Goal: Task Accomplishment & Management: Complete application form

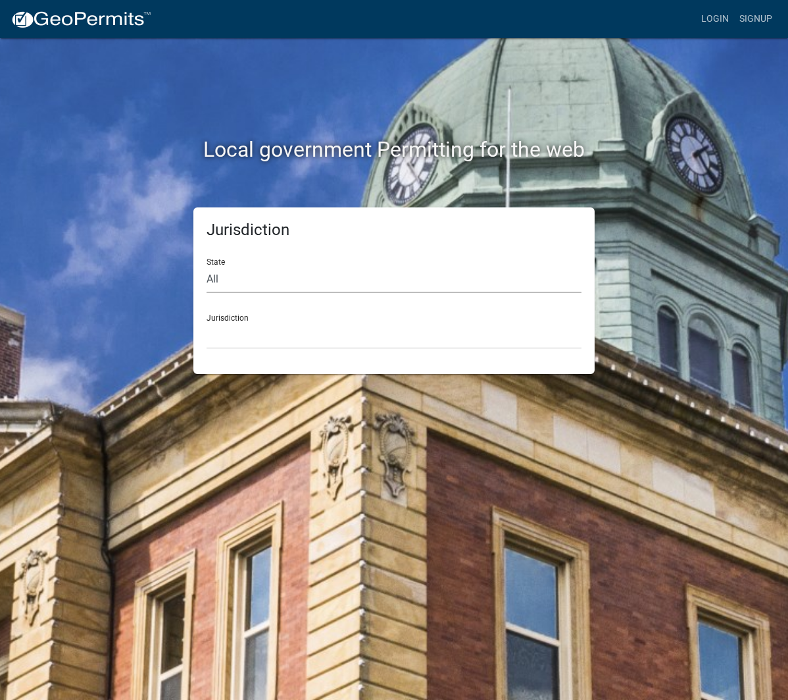
click at [275, 275] on select "All Colorado Georgia Indiana Iowa Kansas Minnesota Ohio South Carolina Wisconsin" at bounding box center [394, 279] width 375 height 27
select select "[US_STATE]"
click at [254, 332] on select "Carroll County, Georgia Cook County, Georgia Crawford County, Georgia Gilmer Co…" at bounding box center [394, 335] width 375 height 27
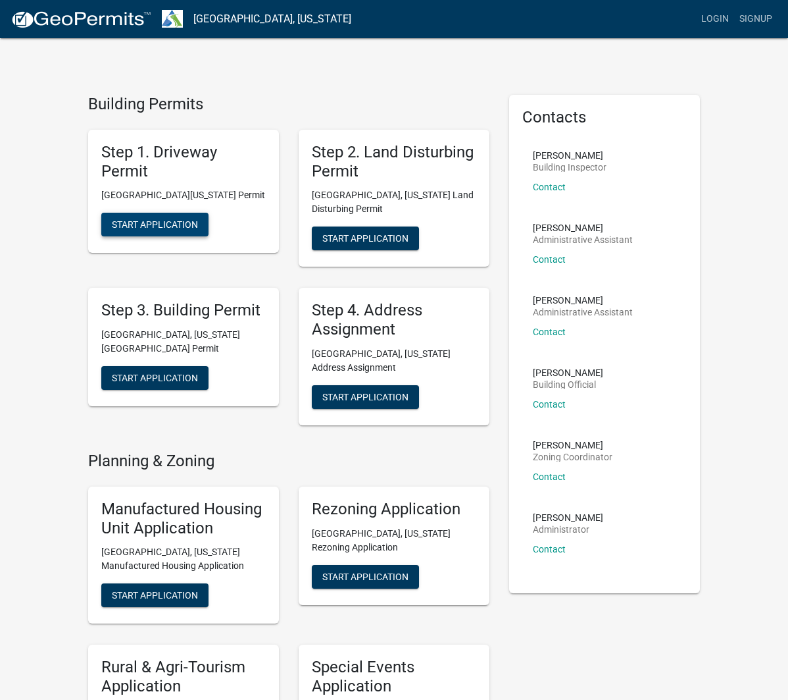
click at [155, 218] on button "Start Application" at bounding box center [154, 225] width 107 height 24
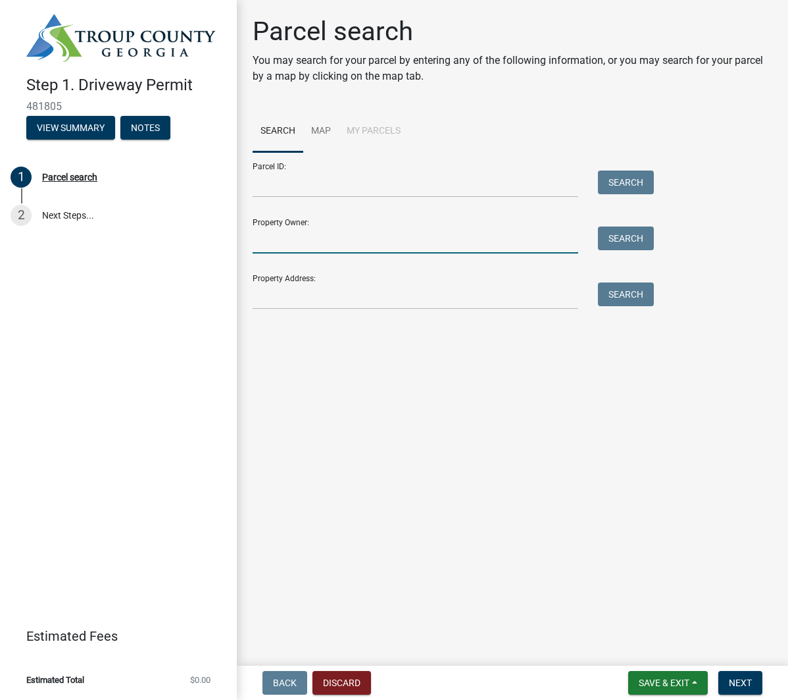
click at [344, 244] on input "Property Owner:" at bounding box center [416, 239] width 326 height 27
type input "Chisel Mill Design & Build"
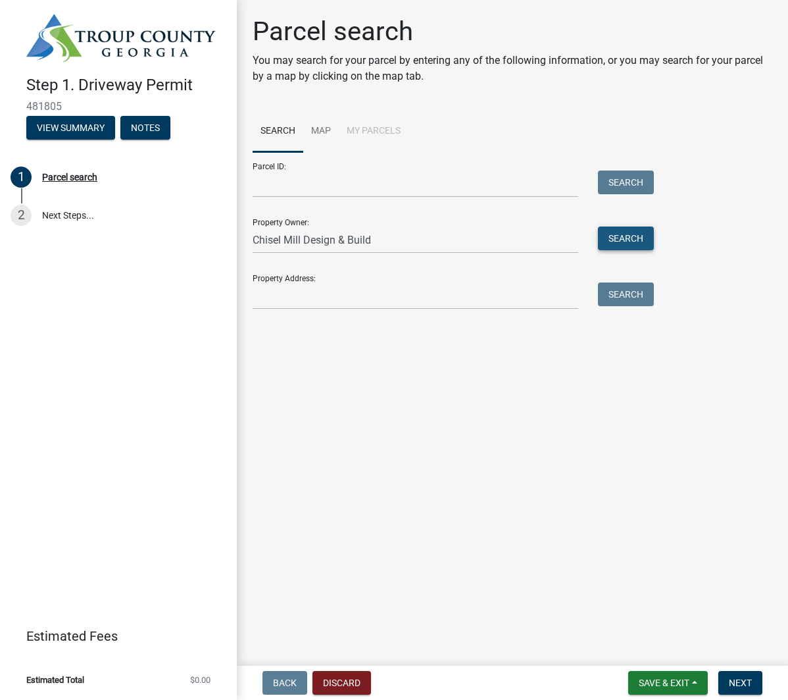
click at [642, 240] on button "Search" at bounding box center [626, 238] width 56 height 24
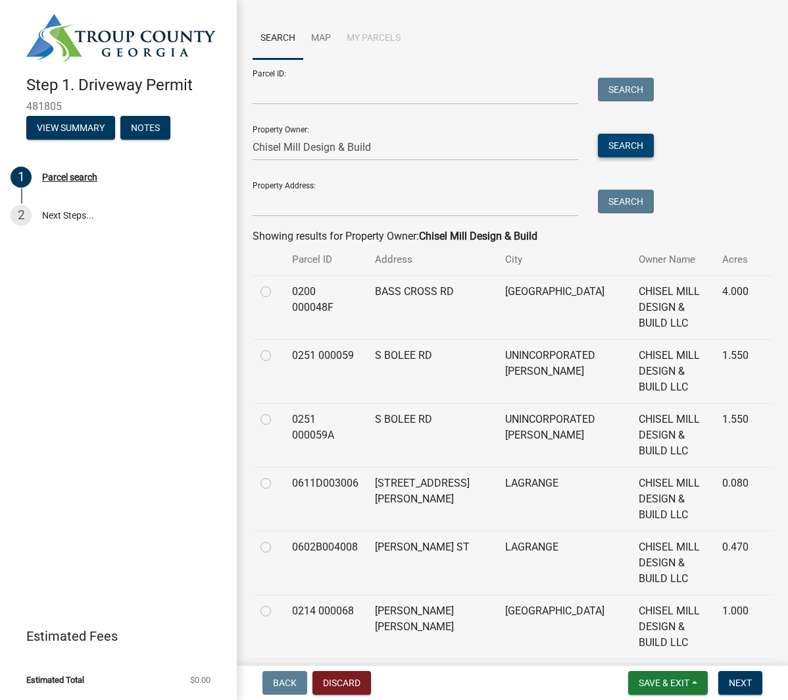
scroll to position [87, 0]
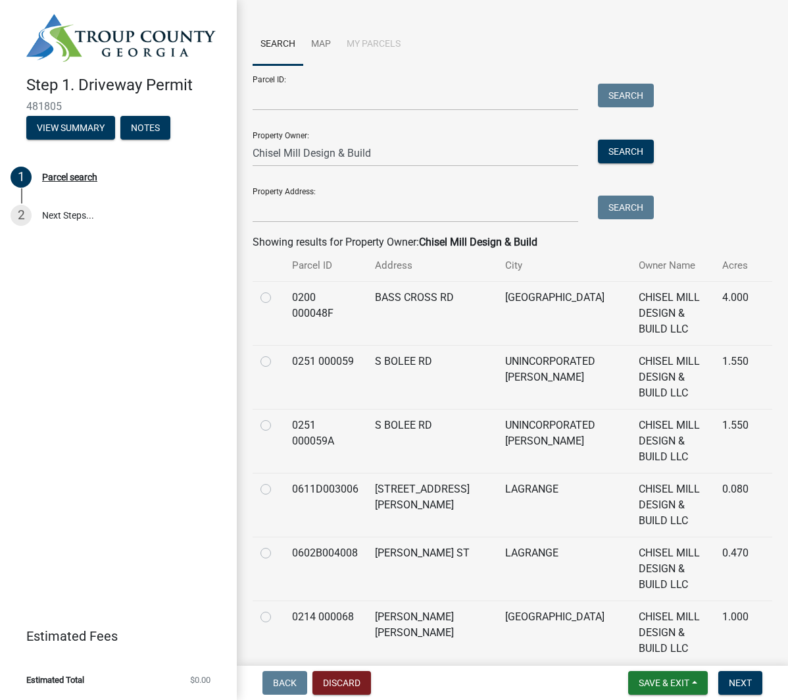
click at [276, 353] on label at bounding box center [276, 353] width 0 height 0
click at [276, 353] on 000059 "radio" at bounding box center [280, 357] width 9 height 9
radio 000059 "true"
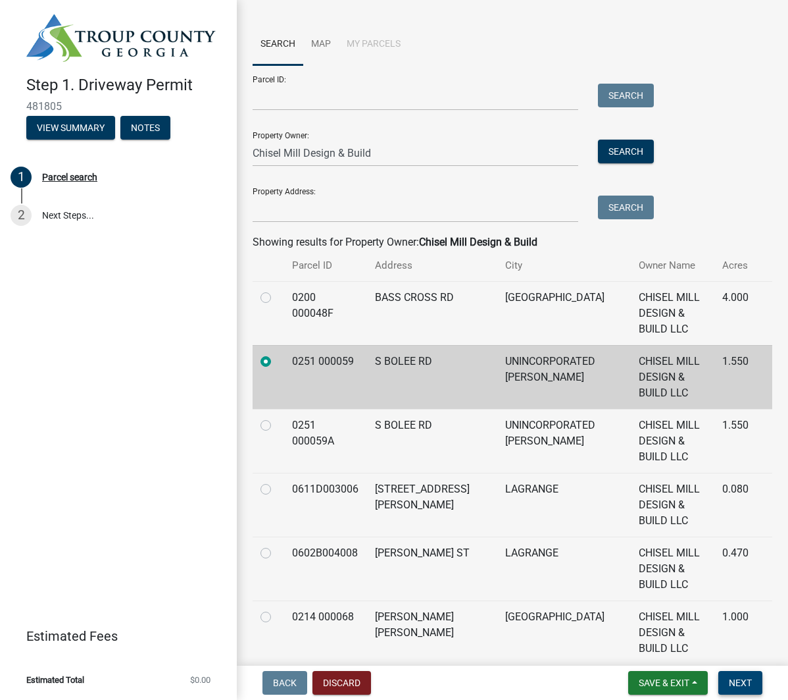
click at [741, 682] on span "Next" at bounding box center [740, 682] width 23 height 11
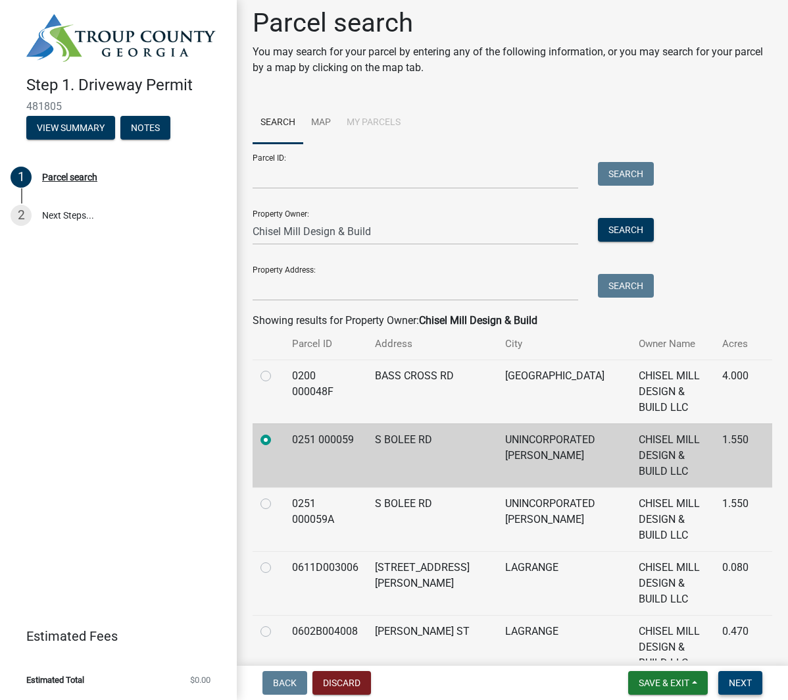
scroll to position [0, 0]
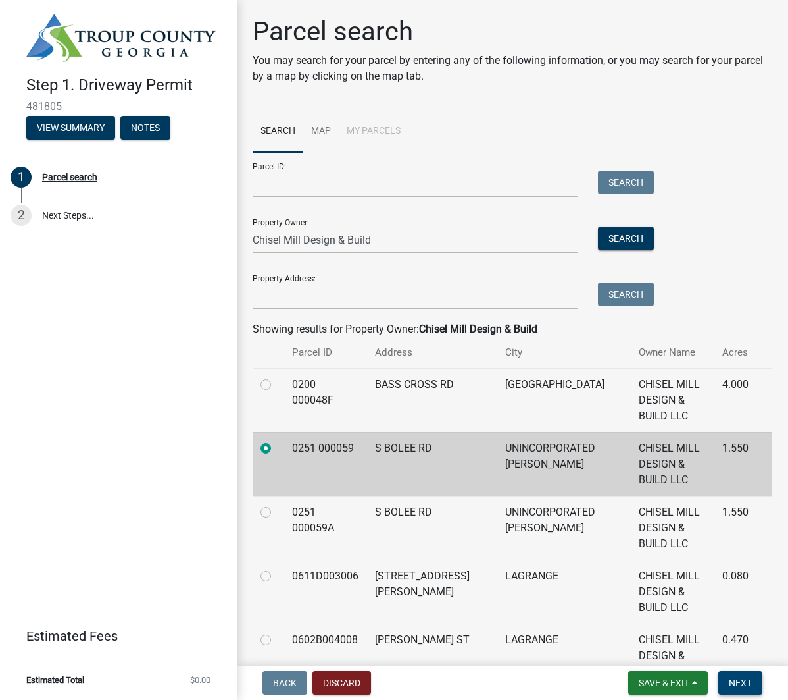
click at [745, 684] on span "Next" at bounding box center [740, 682] width 23 height 11
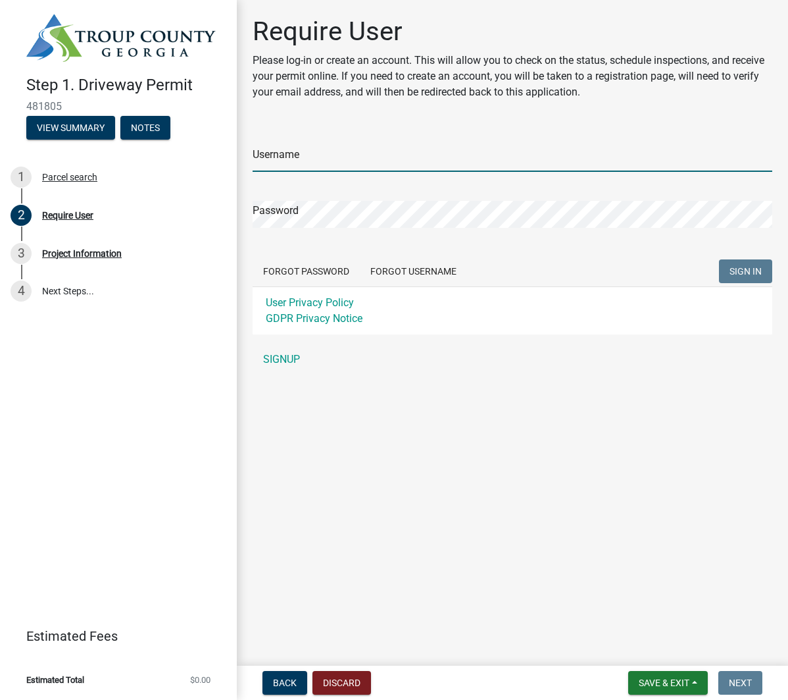
type input "[PERSON_NAME][EMAIL_ADDRESS][DOMAIN_NAME]"
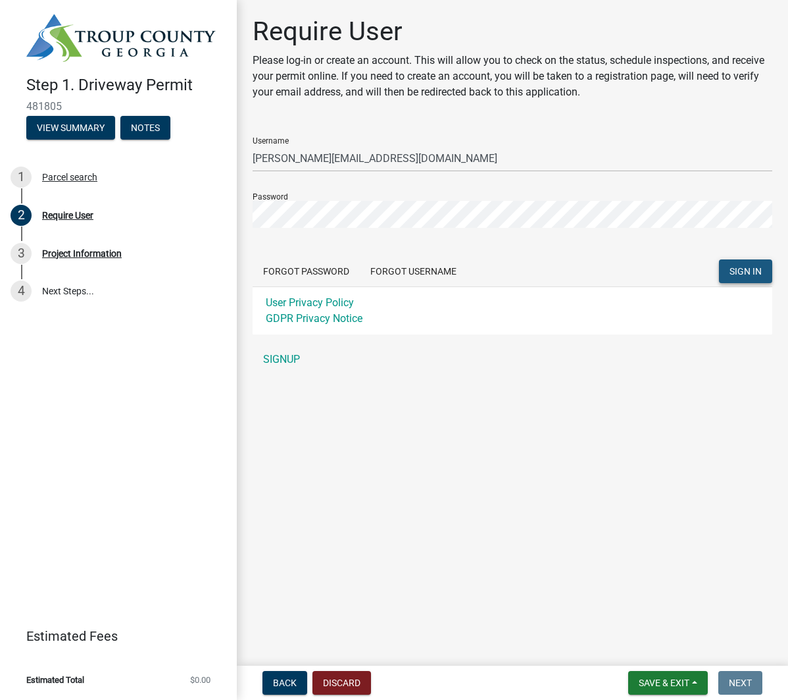
click at [748, 264] on button "SIGN IN" at bounding box center [745, 271] width 53 height 24
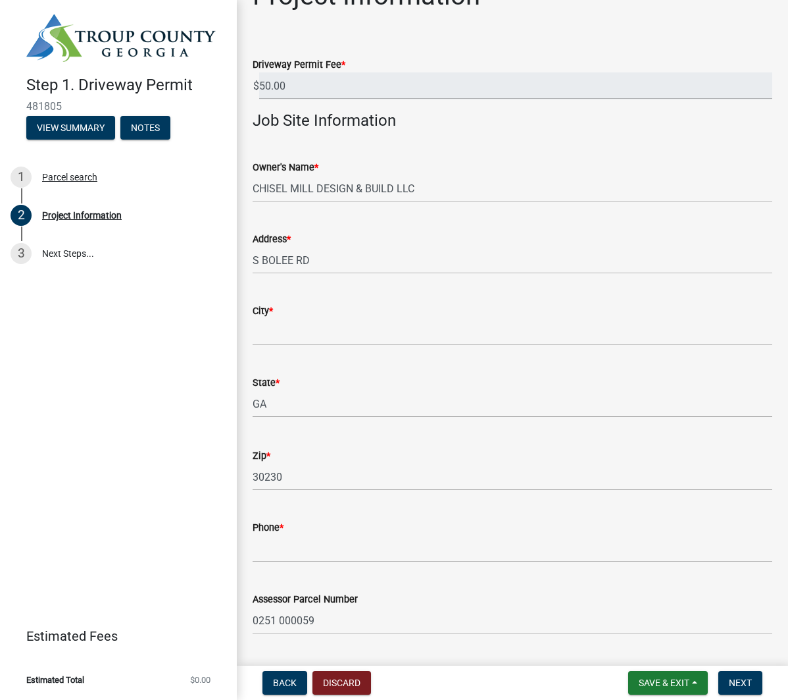
scroll to position [45, 0]
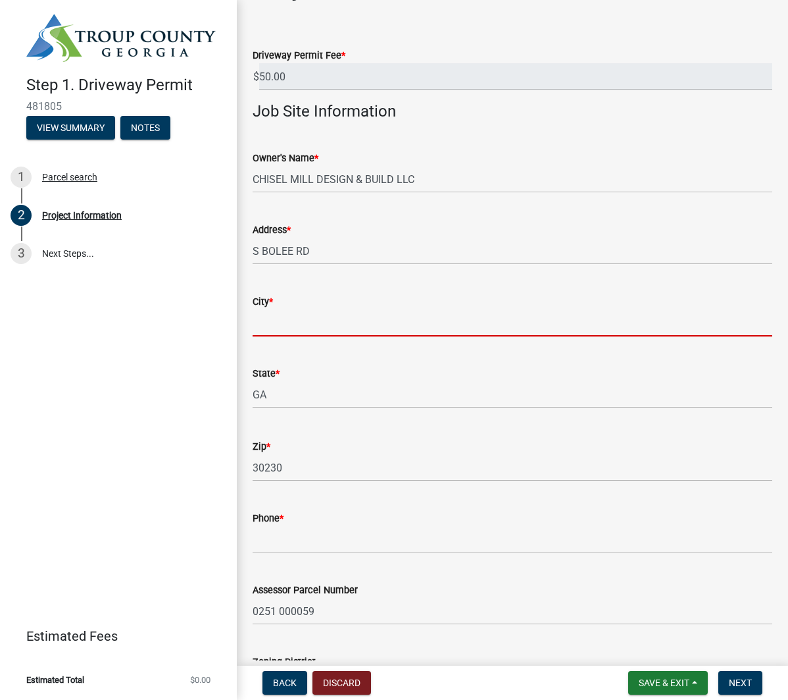
click at [420, 326] on input "City *" at bounding box center [513, 322] width 520 height 27
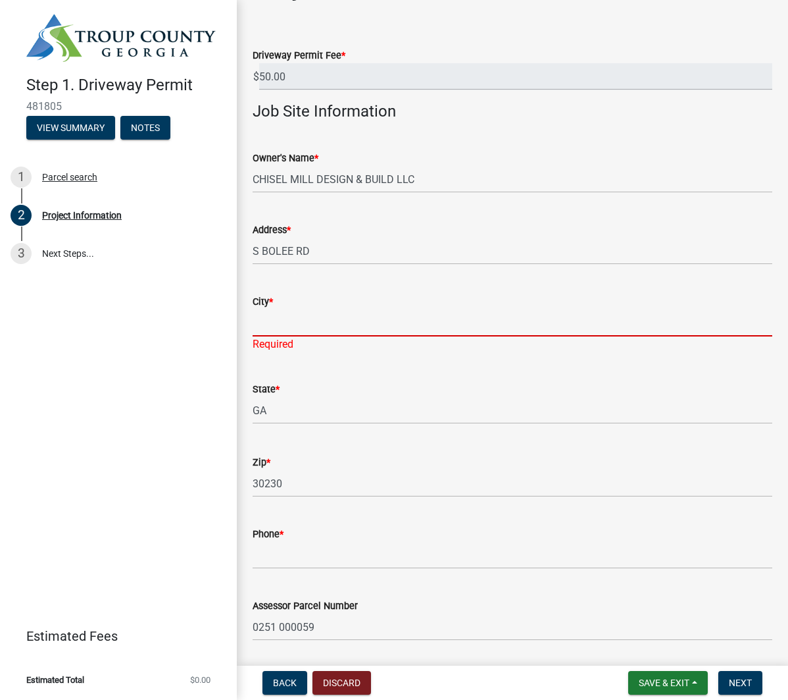
click at [302, 328] on input "City *" at bounding box center [513, 322] width 520 height 27
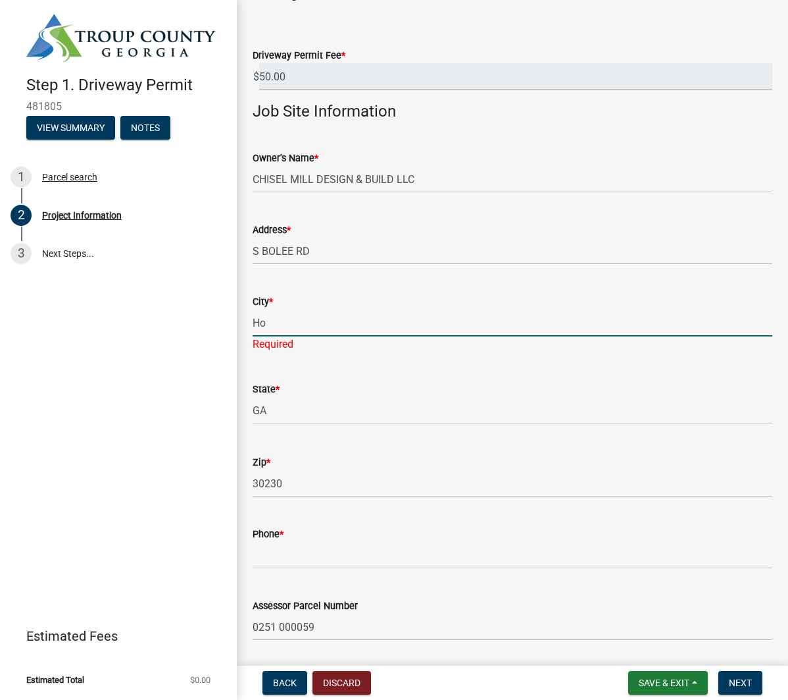
type input "[GEOGRAPHIC_DATA]"
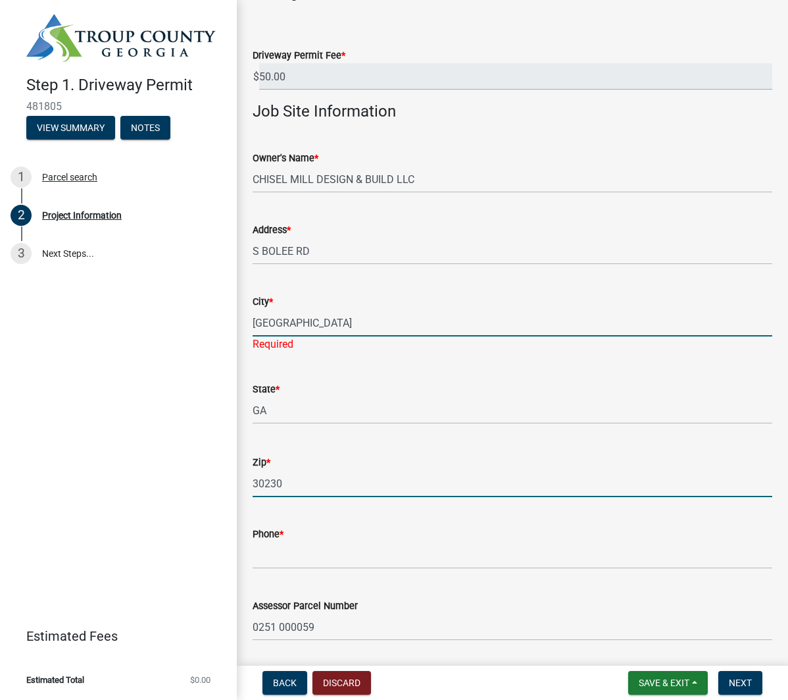
click at [297, 479] on input "30230" at bounding box center [513, 483] width 520 height 27
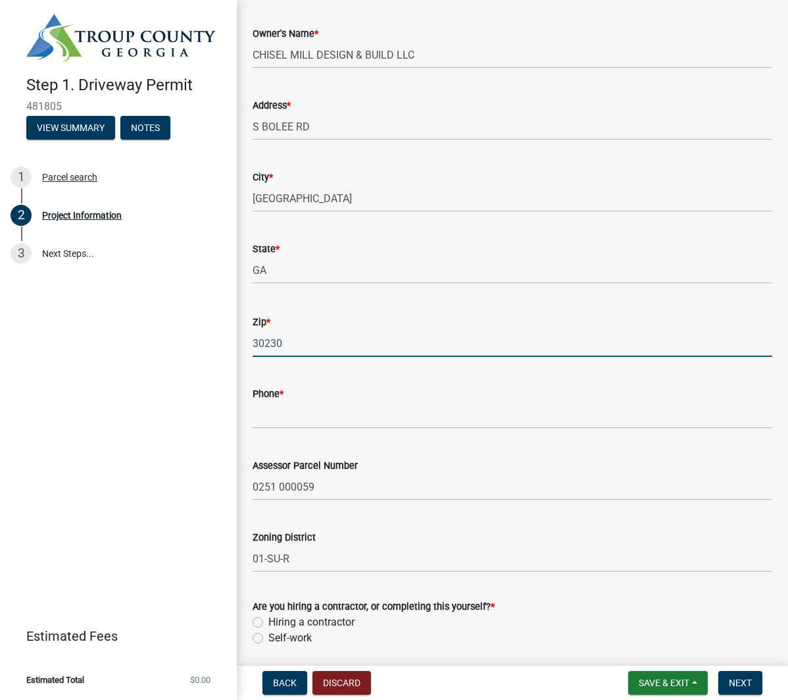
scroll to position [164, 0]
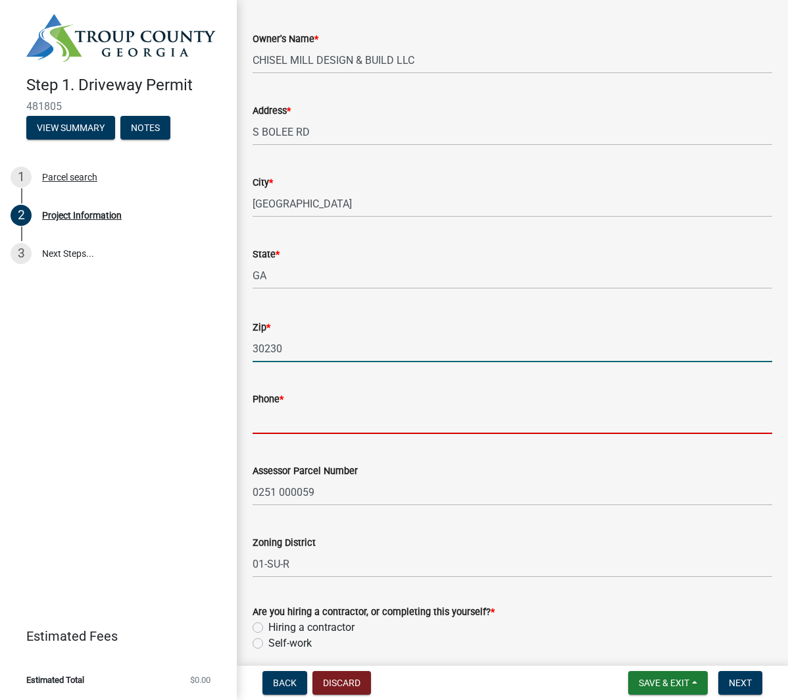
click at [289, 413] on input "Phone *" at bounding box center [513, 420] width 520 height 27
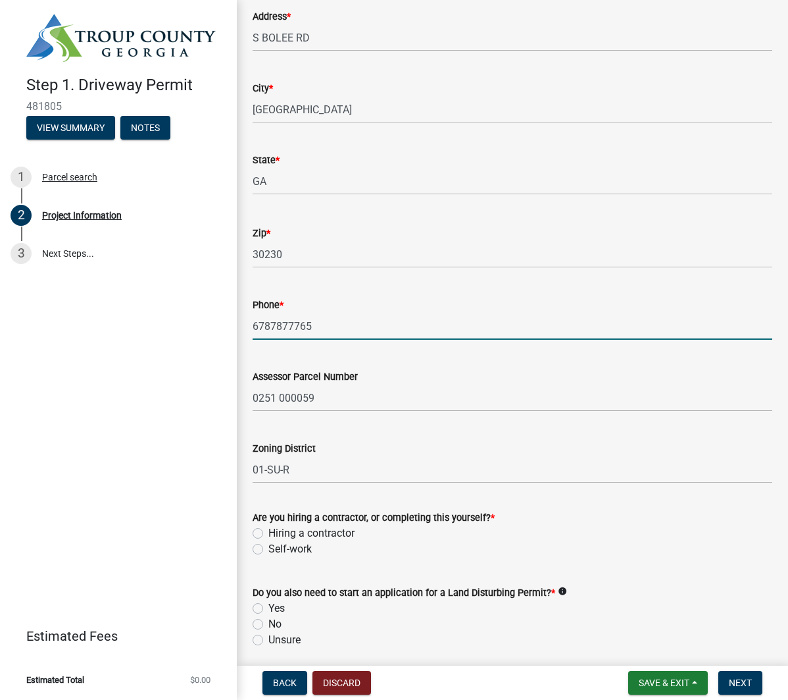
scroll to position [309, 0]
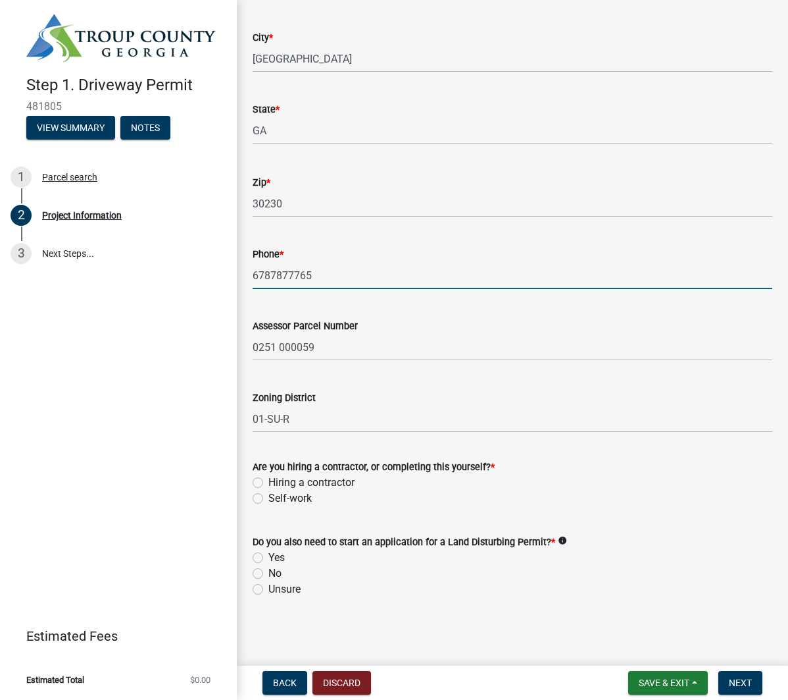
type input "6787877765"
click at [269, 481] on label "Hiring a contractor" at bounding box center [312, 483] width 86 height 16
click at [269, 481] on input "Hiring a contractor" at bounding box center [273, 479] width 9 height 9
radio input "true"
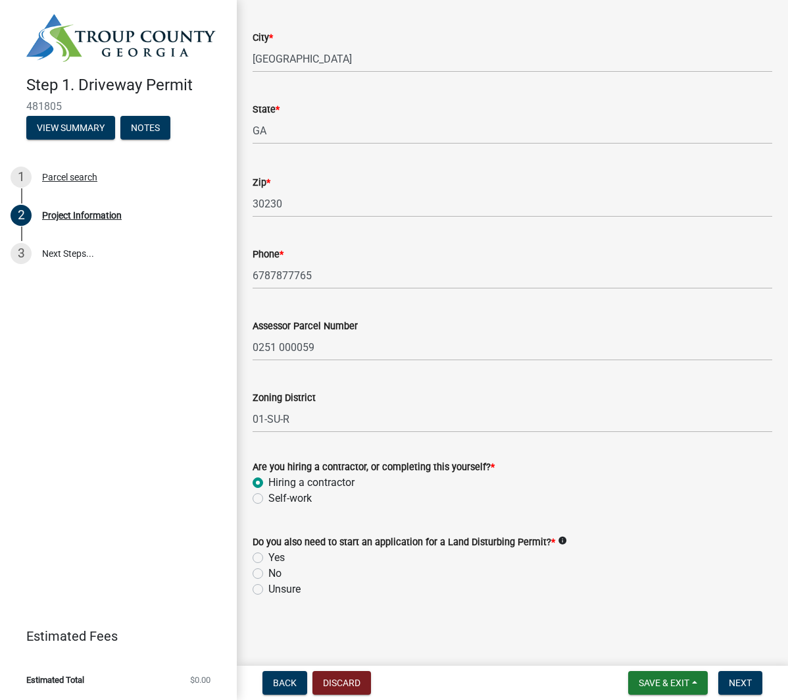
drag, startPoint x: 259, startPoint y: 559, endPoint x: 266, endPoint y: 556, distance: 7.7
click at [269, 559] on label "Yes" at bounding box center [277, 558] width 16 height 16
click at [269, 558] on input "Yes" at bounding box center [273, 554] width 9 height 9
radio input "true"
click at [747, 681] on span "Next" at bounding box center [740, 682] width 23 height 11
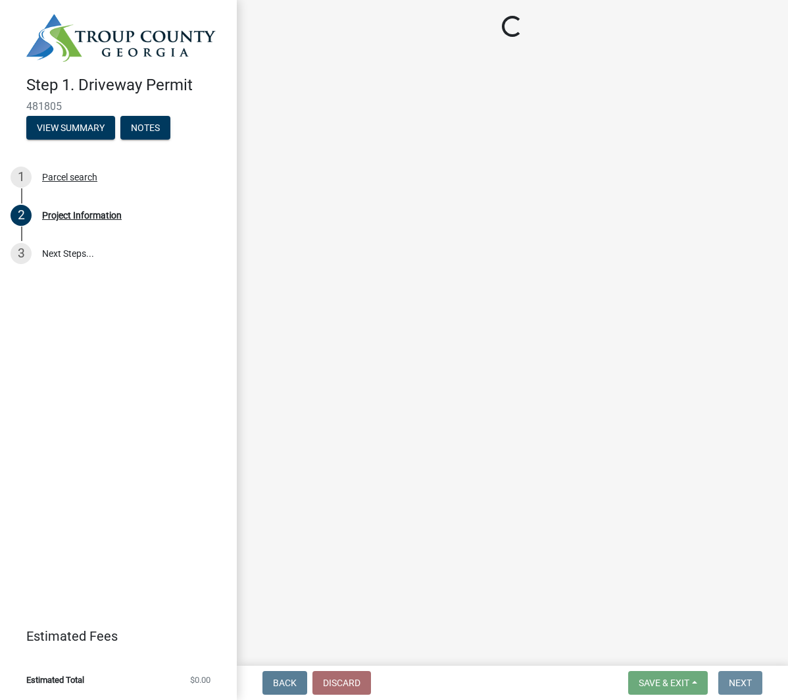
scroll to position [0, 0]
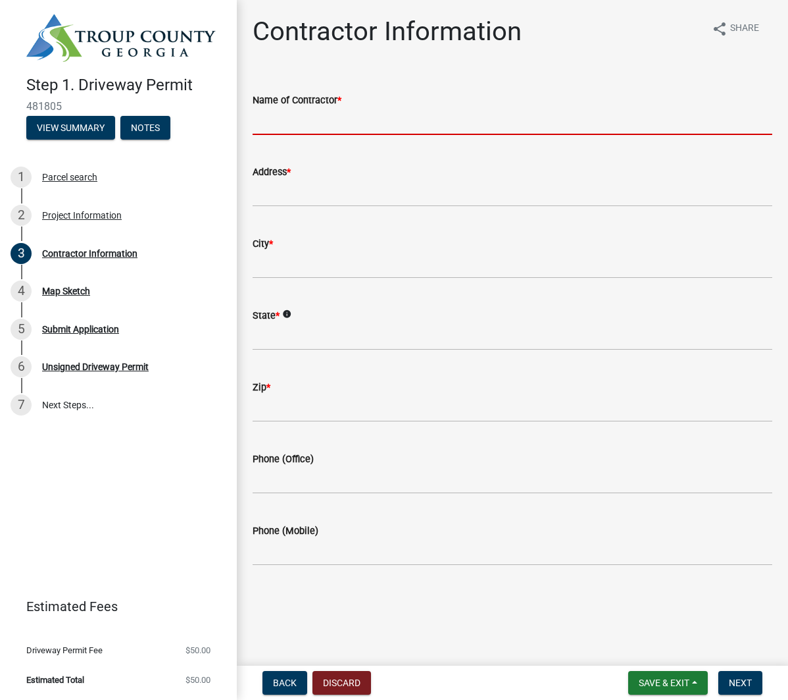
click at [351, 122] on input "Name of Contractor *" at bounding box center [513, 121] width 520 height 27
type input "[PERSON_NAME] III"
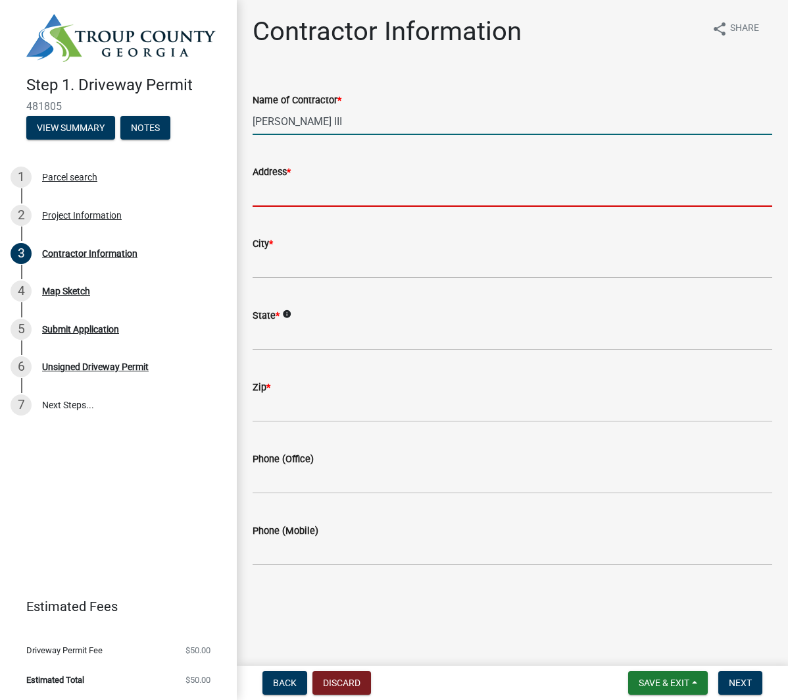
click at [334, 198] on input "Address *" at bounding box center [513, 193] width 520 height 27
type input "[STREET_ADDRESS]"
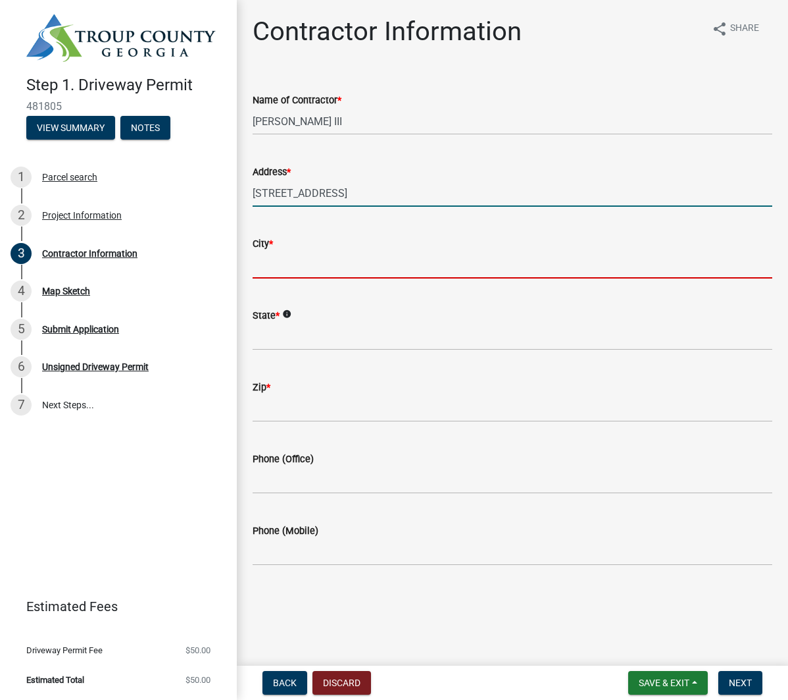
type input "[GEOGRAPHIC_DATA]"
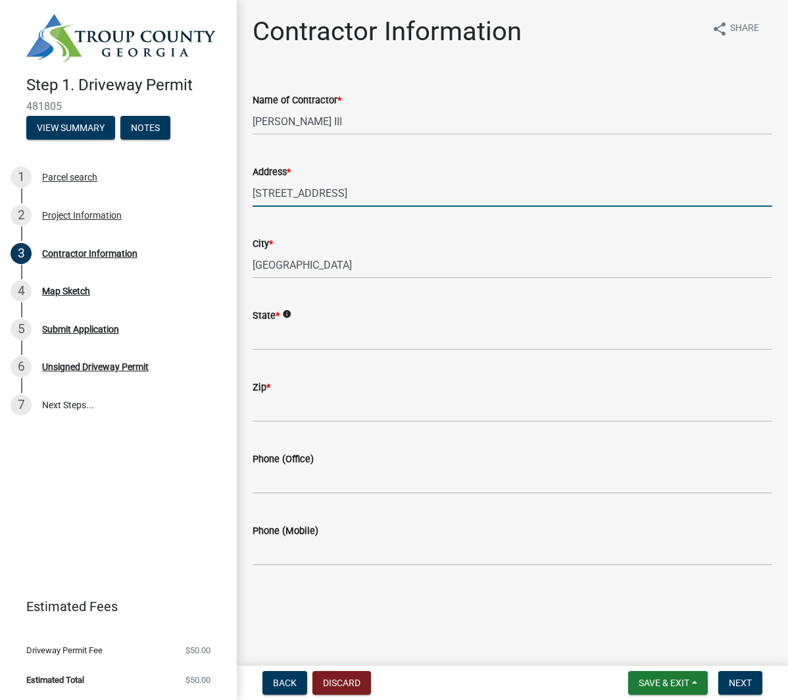
type input "[US_STATE]"
type input "30214"
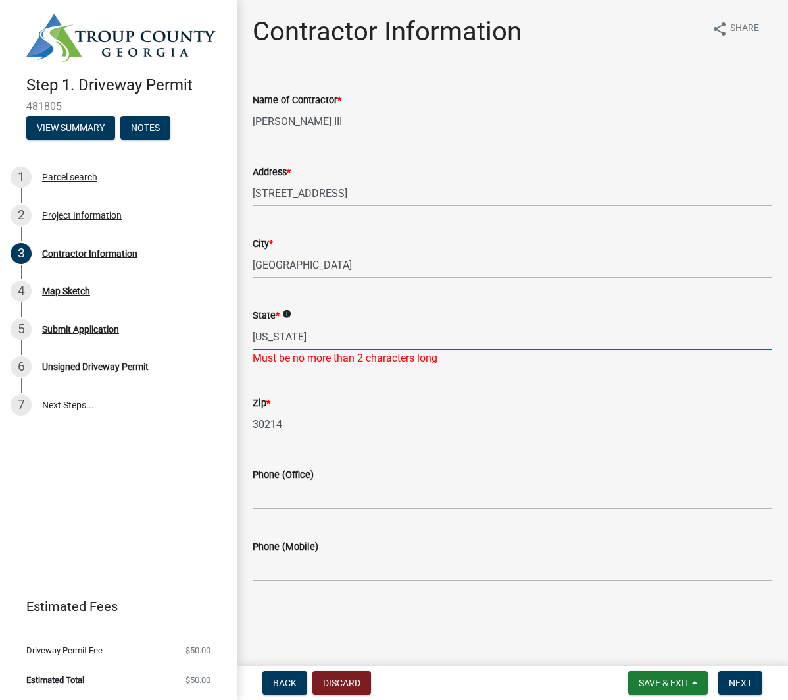
drag, startPoint x: 303, startPoint y: 338, endPoint x: 241, endPoint y: 334, distance: 62.0
click at [241, 334] on div "Contractor Information share Share Name of Contractor * John P Knight III Addre…" at bounding box center [513, 310] width 552 height 588
type input "GA"
click at [295, 500] on wm-data-entity-input "Phone (Office)" at bounding box center [513, 484] width 520 height 72
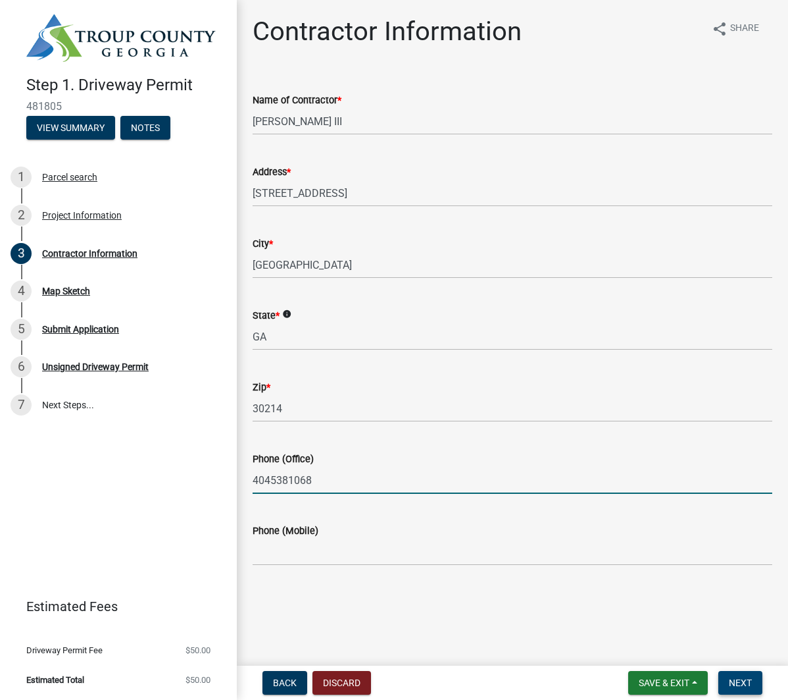
type input "4045381068"
click at [738, 681] on span "Next" at bounding box center [740, 682] width 23 height 11
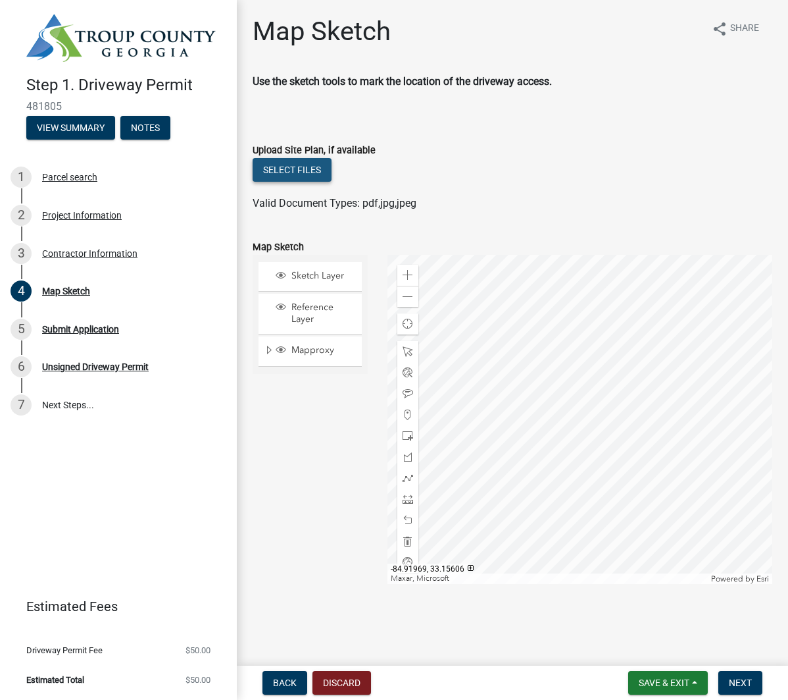
click at [281, 170] on button "Select files" at bounding box center [292, 170] width 79 height 24
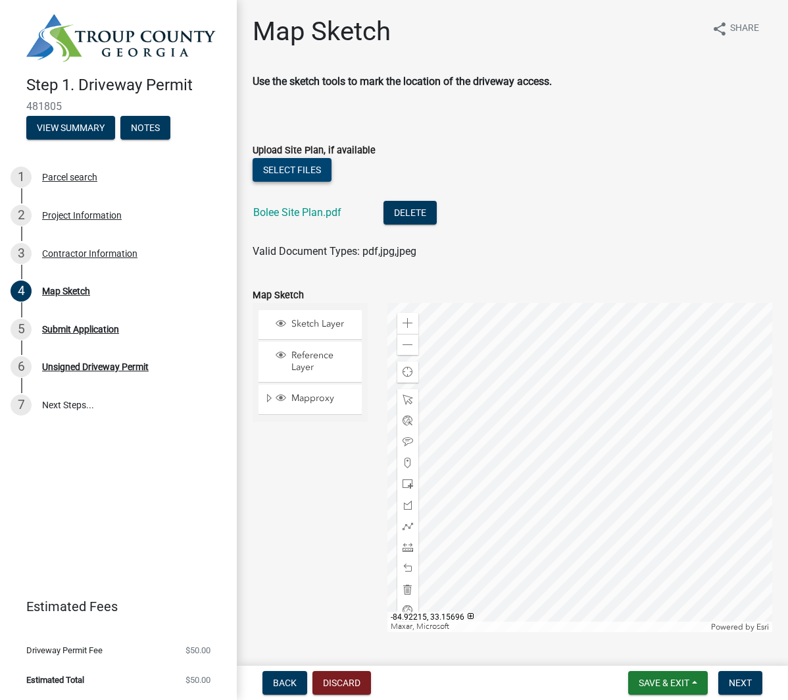
scroll to position [35, 0]
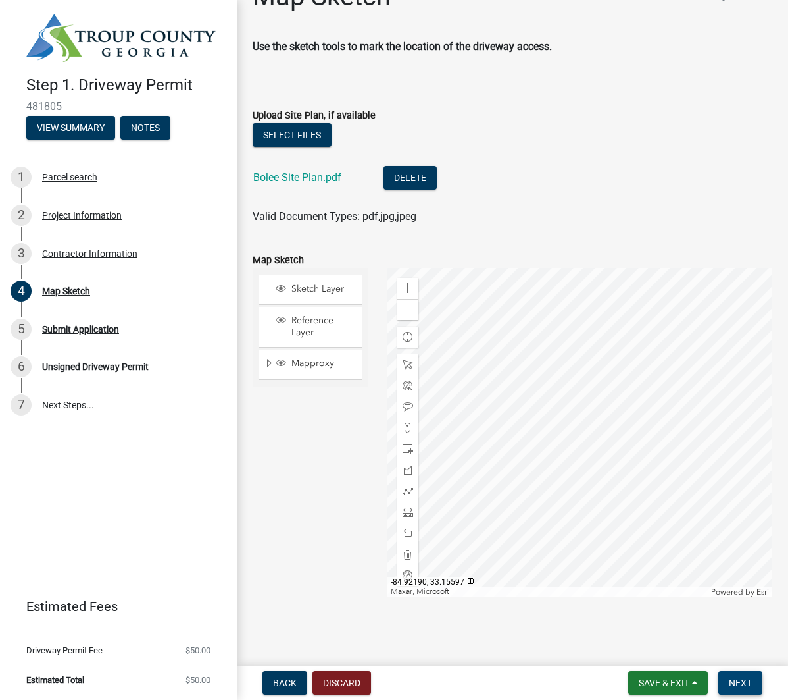
click at [740, 681] on span "Next" at bounding box center [740, 682] width 23 height 11
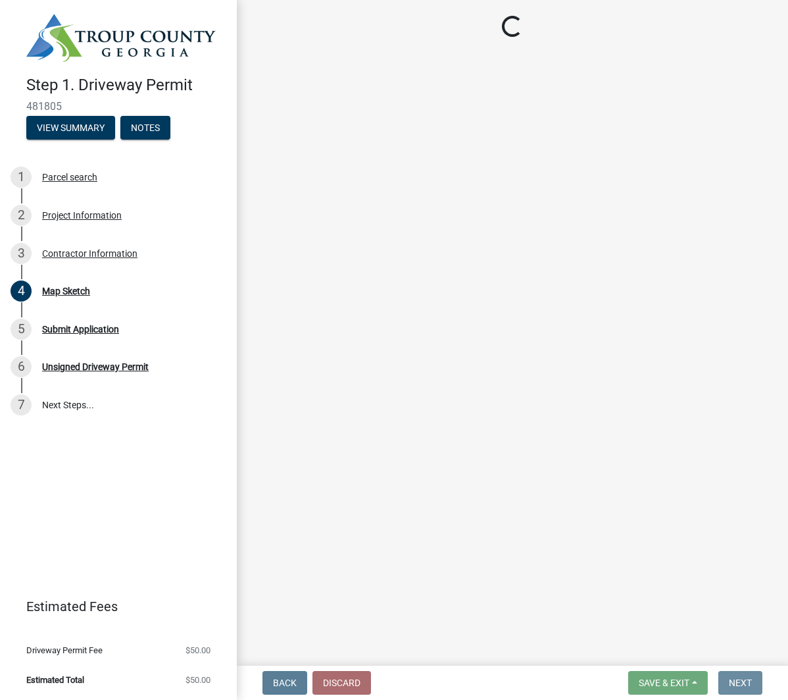
scroll to position [0, 0]
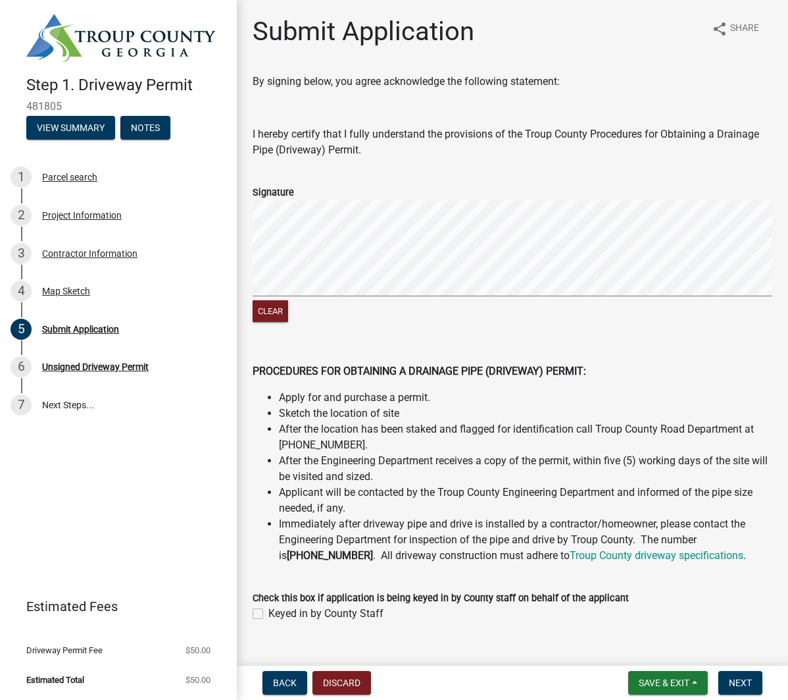
click at [288, 354] on wm-data-entity-input-list "By signing below, you agree acknowledge the following statement: I hereby certi…" at bounding box center [513, 353] width 520 height 559
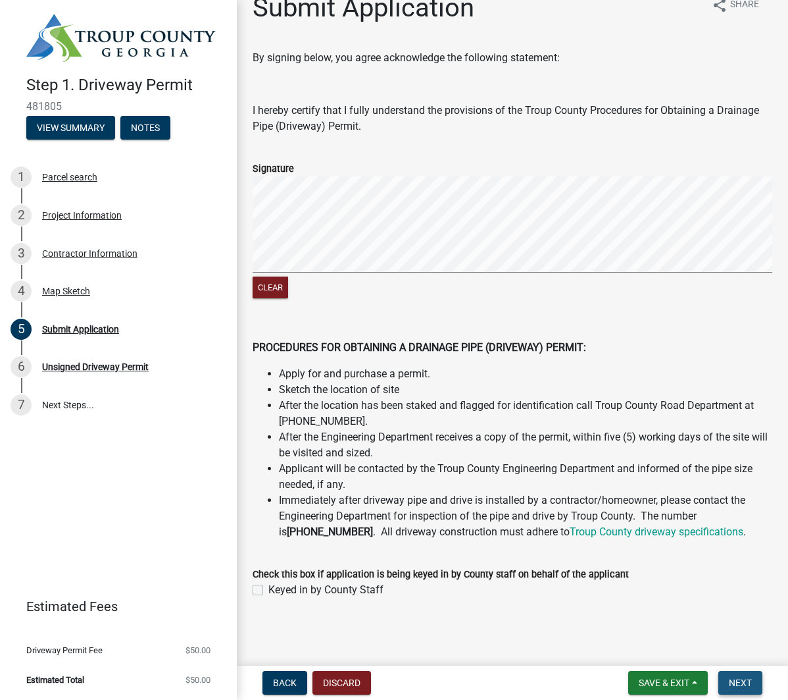
click at [754, 682] on button "Next" at bounding box center [741, 683] width 44 height 24
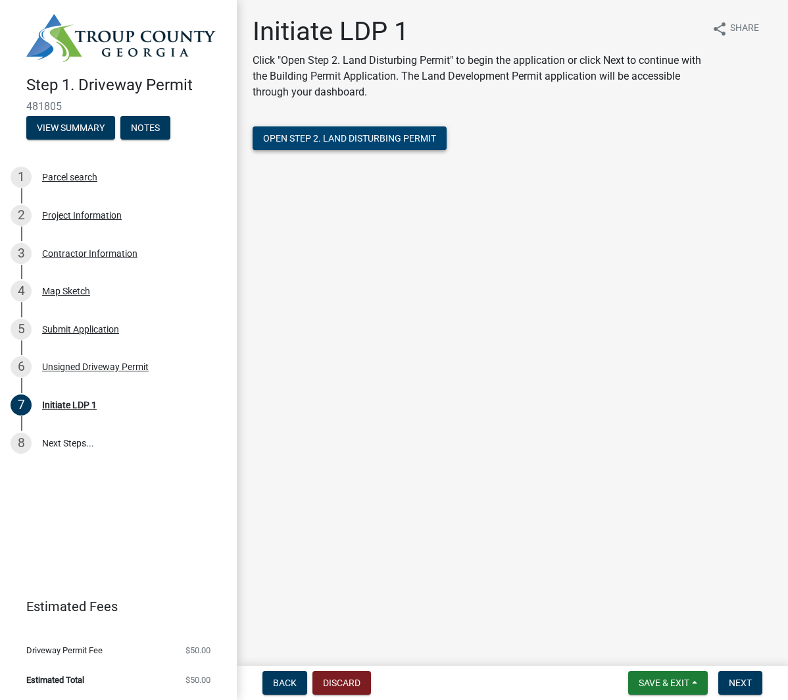
click at [325, 140] on span "Open Step 2. Land Disturbing Permit" at bounding box center [349, 138] width 173 height 11
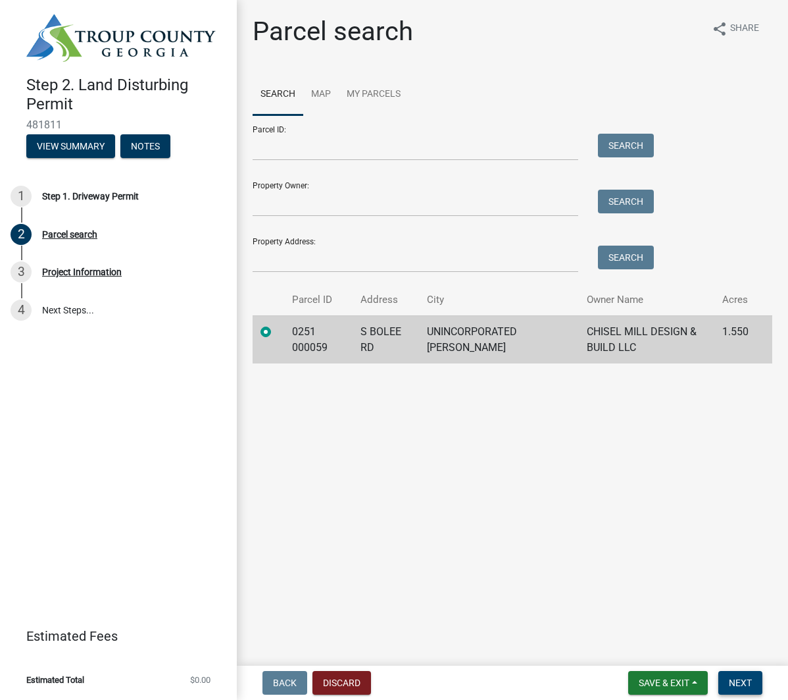
click at [748, 680] on span "Next" at bounding box center [740, 682] width 23 height 11
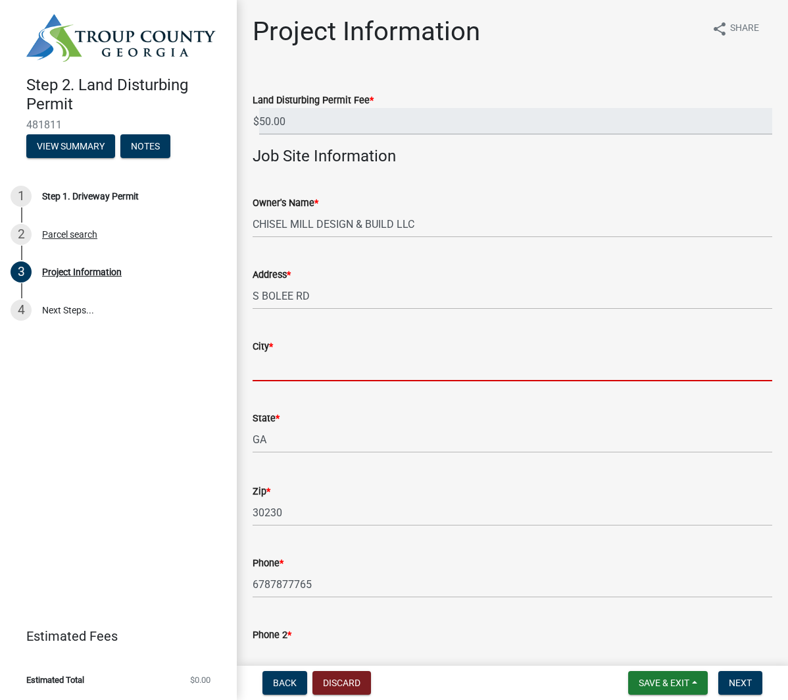
click at [307, 369] on input "City *" at bounding box center [513, 367] width 520 height 27
type input "[GEOGRAPHIC_DATA]"
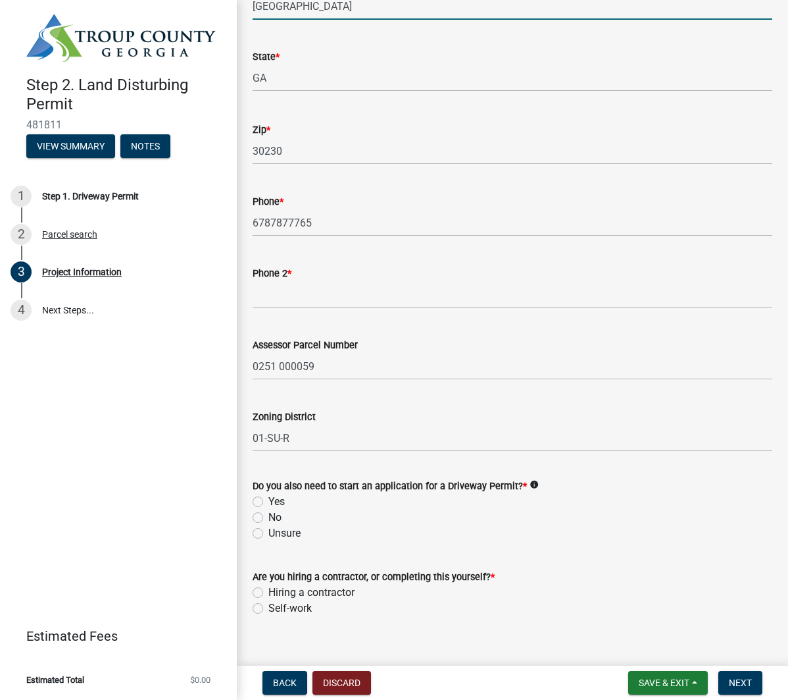
scroll to position [367, 0]
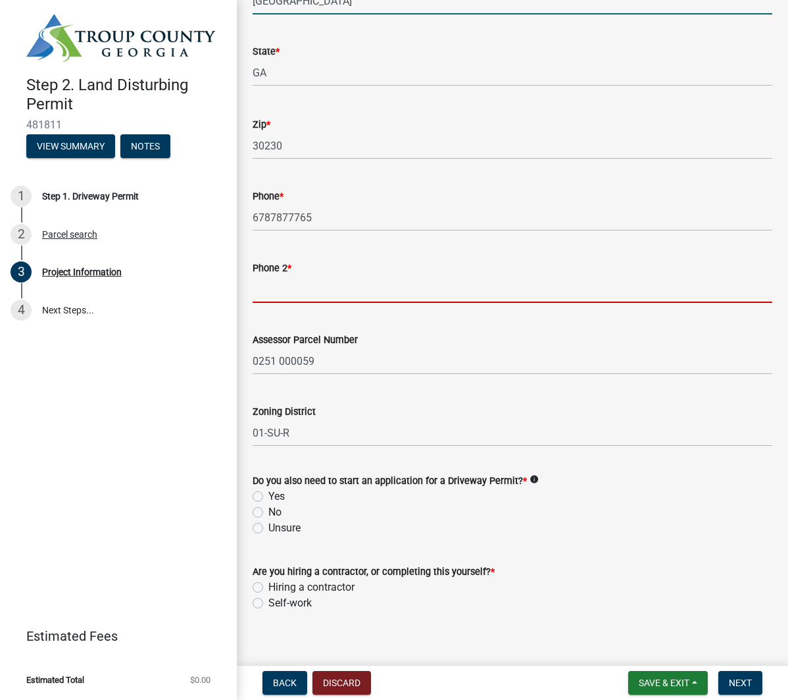
click at [265, 299] on input "Phone 2 *" at bounding box center [513, 289] width 520 height 27
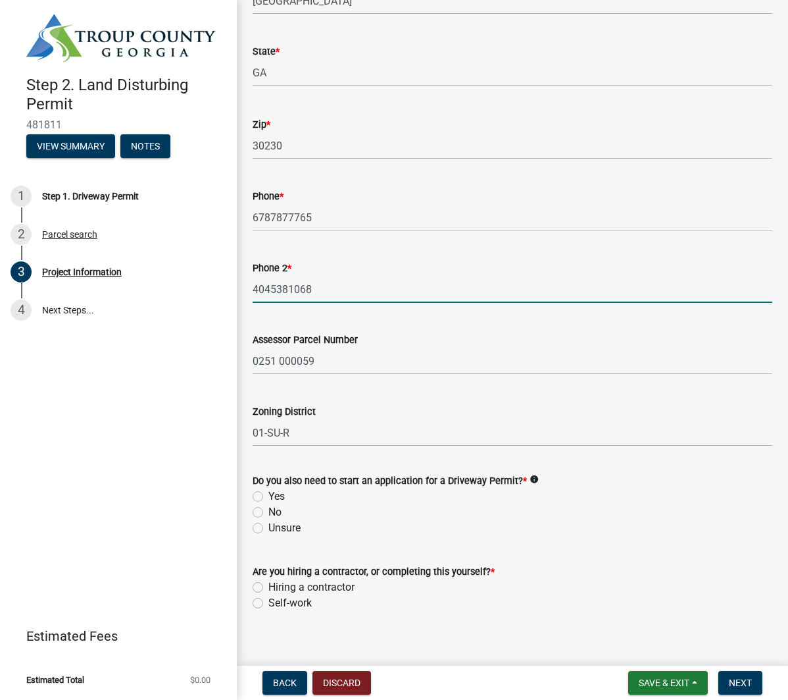
scroll to position [380, 0]
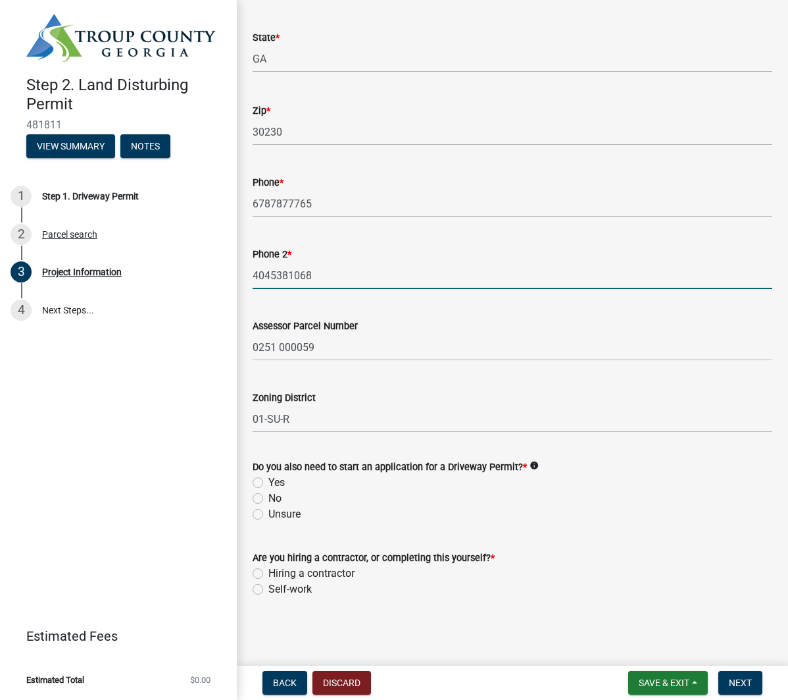
type input "4045381068"
click at [269, 498] on label "No" at bounding box center [275, 498] width 13 height 16
click at [269, 498] on input "No" at bounding box center [273, 494] width 9 height 9
radio input "true"
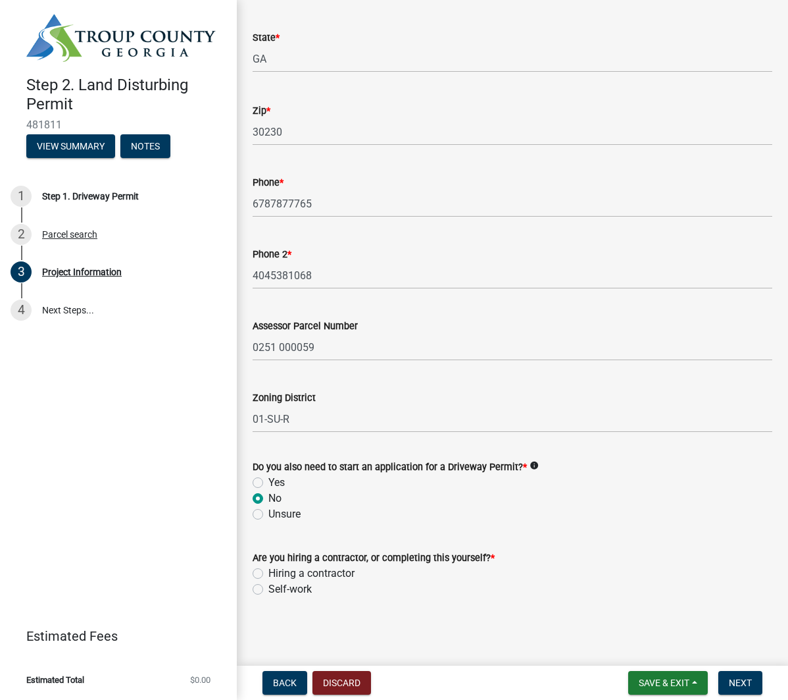
click at [269, 572] on label "Hiring a contractor" at bounding box center [312, 573] width 86 height 16
click at [269, 572] on input "Hiring a contractor" at bounding box center [273, 569] width 9 height 9
radio input "true"
click at [742, 684] on span "Next" at bounding box center [740, 682] width 23 height 11
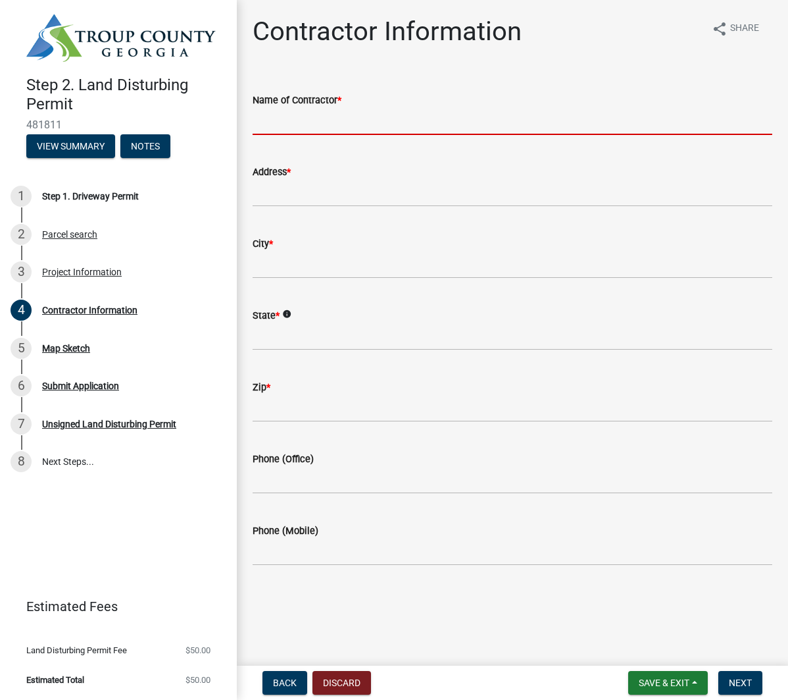
click at [342, 115] on input "Name of Contractor *" at bounding box center [513, 121] width 520 height 27
type input "[PERSON_NAME] III"
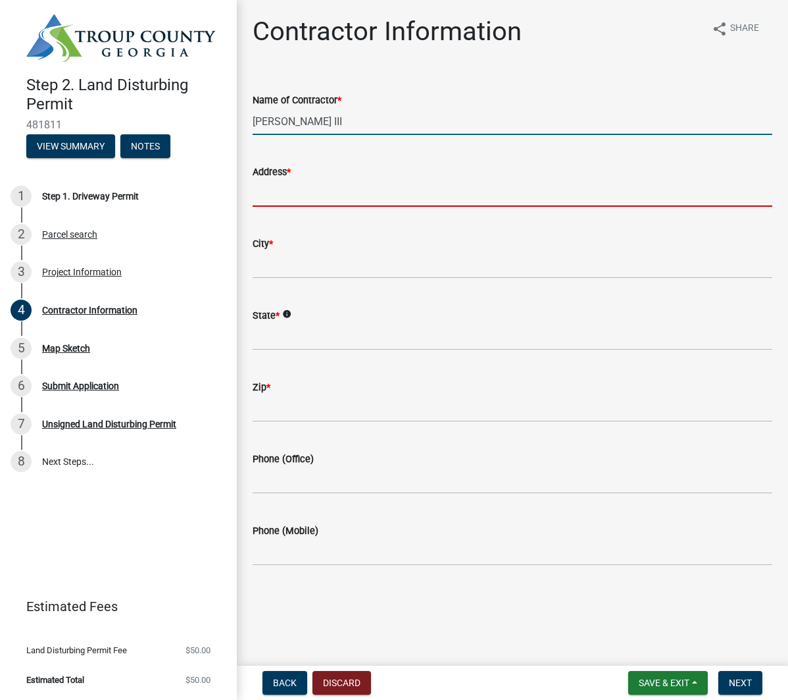
click at [297, 193] on input "Address *" at bounding box center [513, 193] width 520 height 27
type input "[STREET_ADDRESS]"
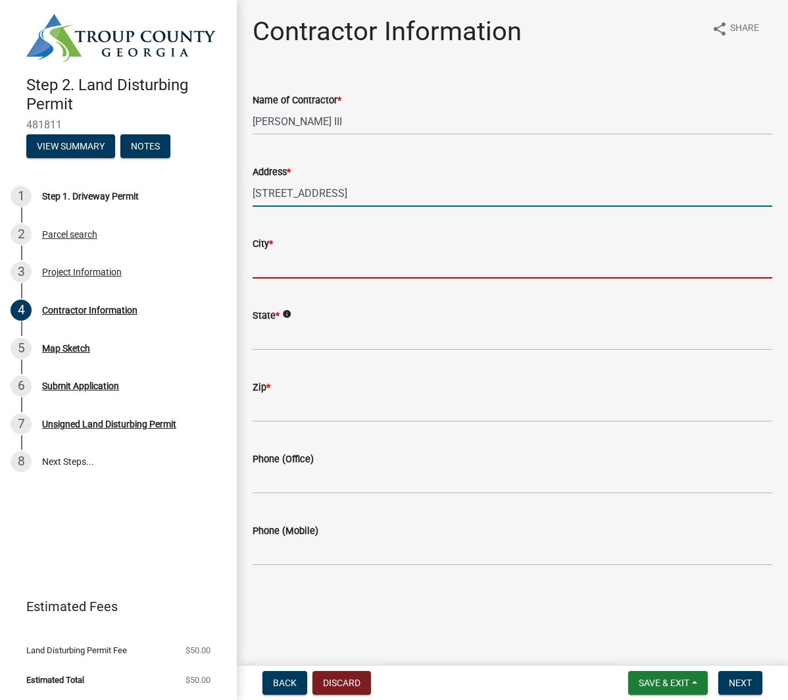
type input "[GEOGRAPHIC_DATA]"
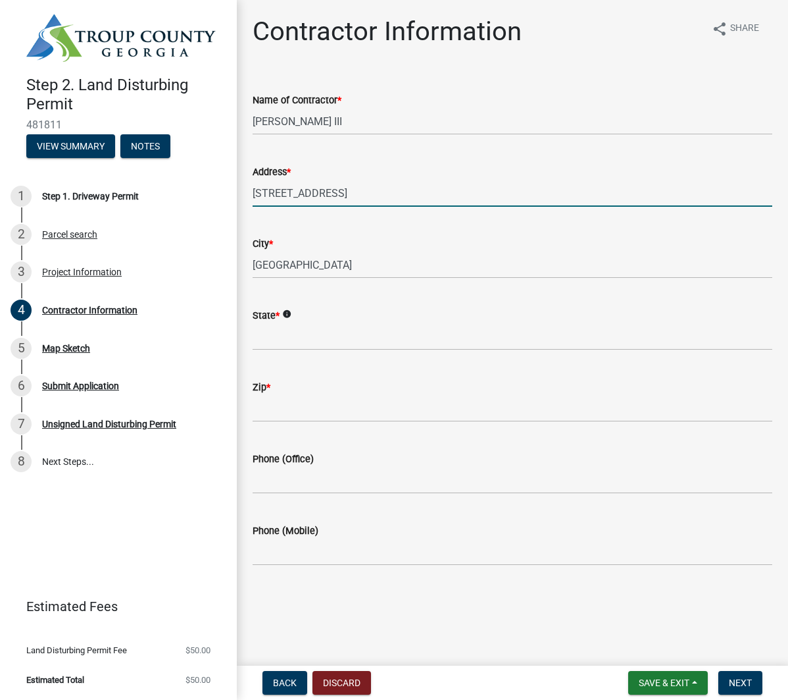
type input "[US_STATE]"
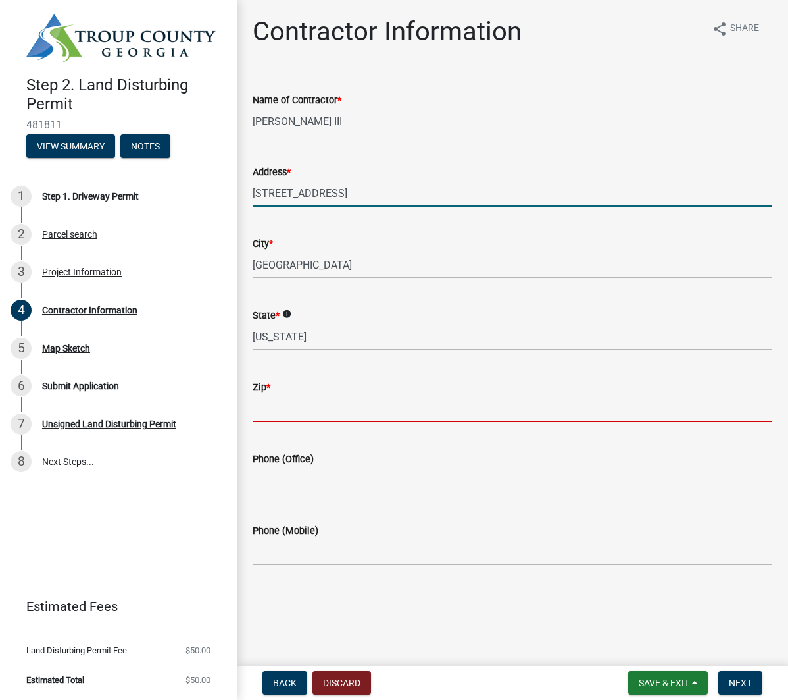
type input "30214"
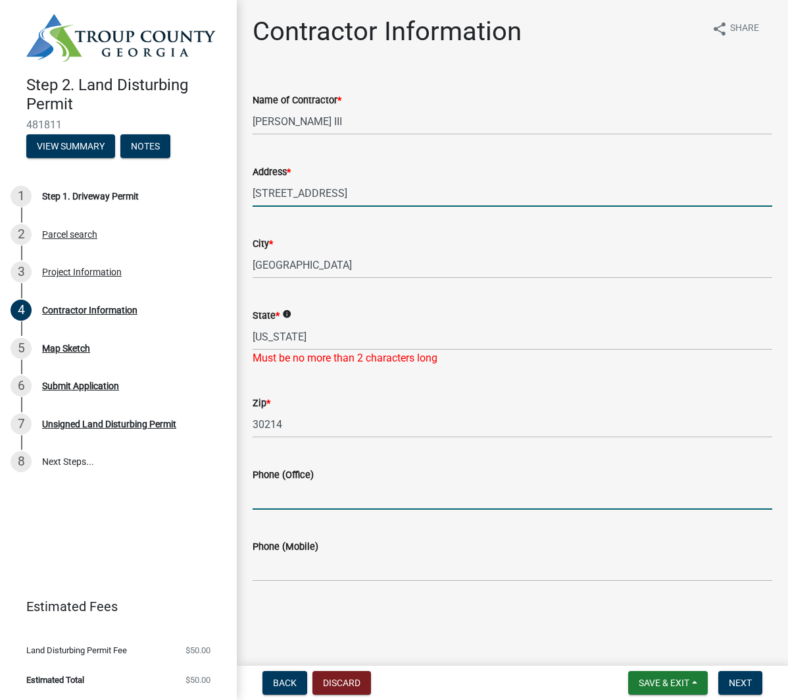
click at [311, 497] on input "Phone (Office)" at bounding box center [513, 495] width 520 height 27
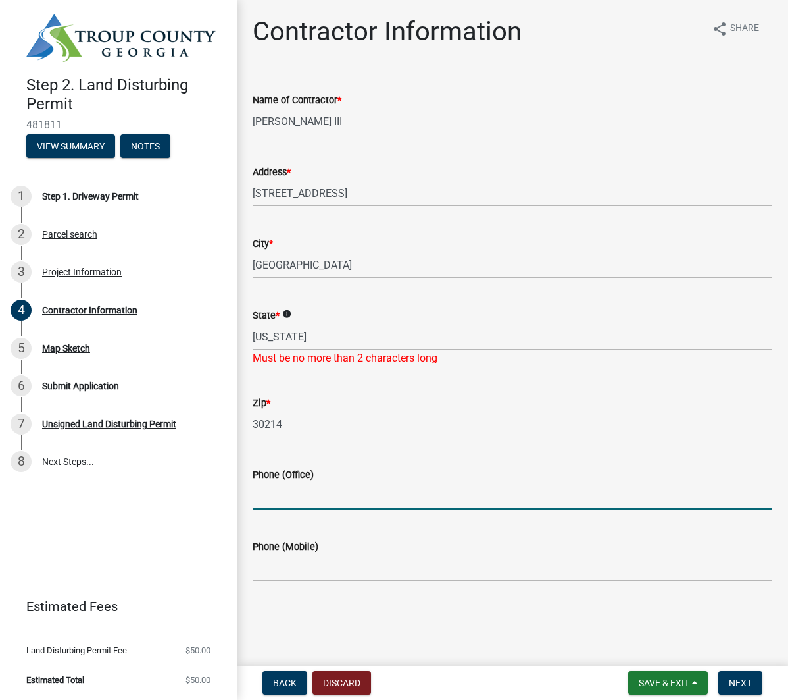
type input "4045381068"
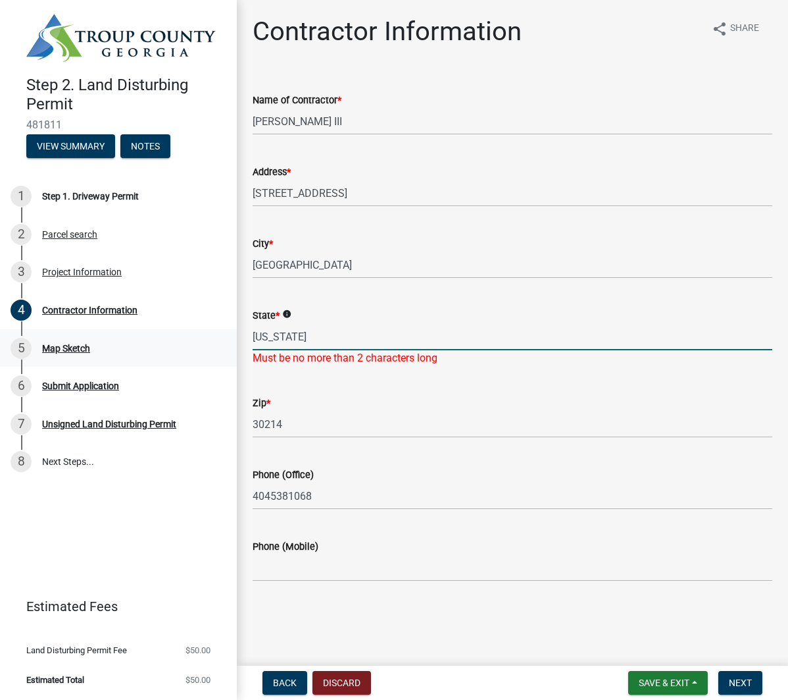
drag, startPoint x: 318, startPoint y: 336, endPoint x: 143, endPoint y: 333, distance: 174.4
click at [143, 333] on div "Step 2. Land Disturbing Permit 481811 View Summary Notes 1 Step 1. Driveway Per…" at bounding box center [394, 350] width 788 height 700
type input "GA"
drag, startPoint x: 594, startPoint y: 619, endPoint x: 567, endPoint y: 613, distance: 26.8
click at [592, 618] on main "Contractor Information share Share Name of Contractor * John P Knight III Addre…" at bounding box center [513, 330] width 552 height 660
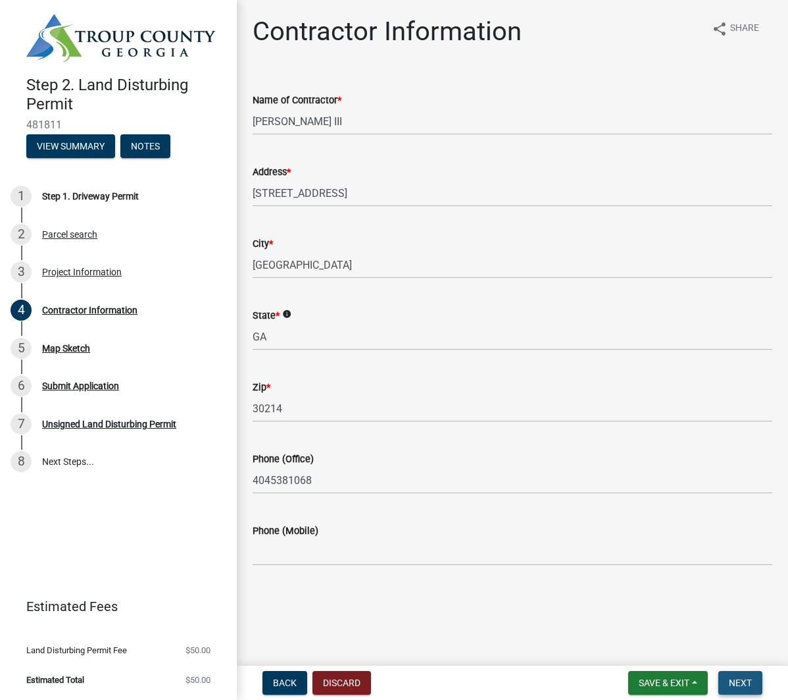
click at [744, 685] on span "Next" at bounding box center [740, 682] width 23 height 11
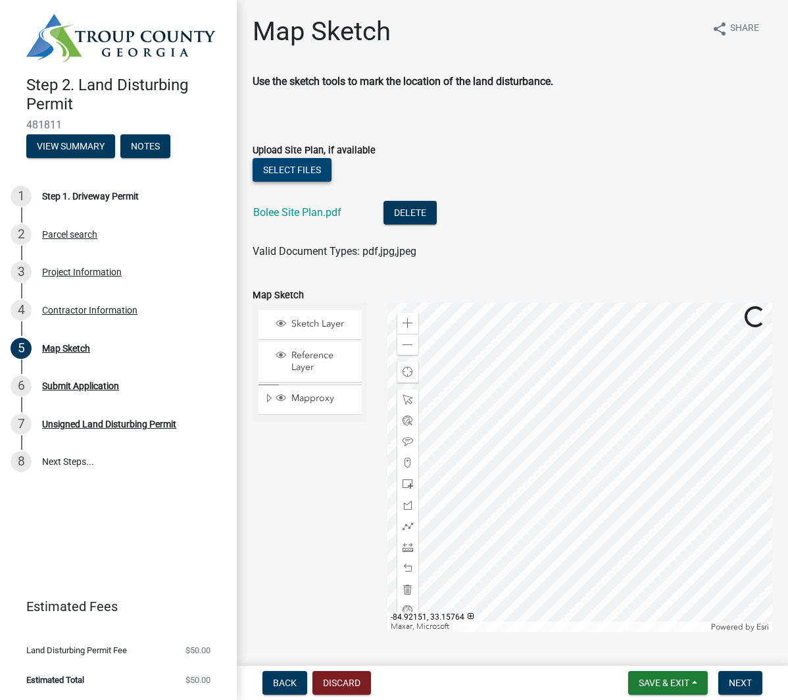
click at [280, 164] on button "Select files" at bounding box center [292, 170] width 79 height 24
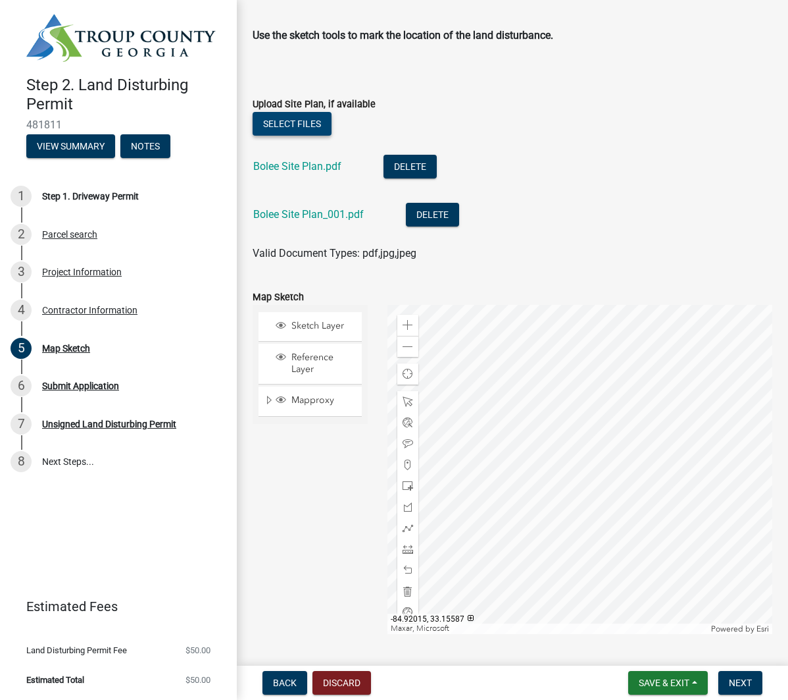
scroll to position [47, 0]
click at [744, 680] on span "Next" at bounding box center [740, 682] width 23 height 11
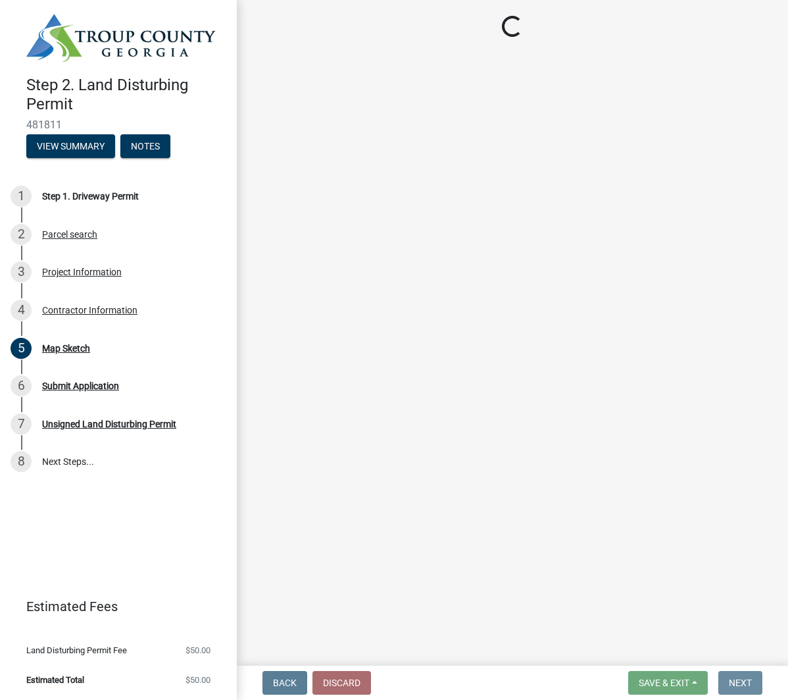
scroll to position [0, 0]
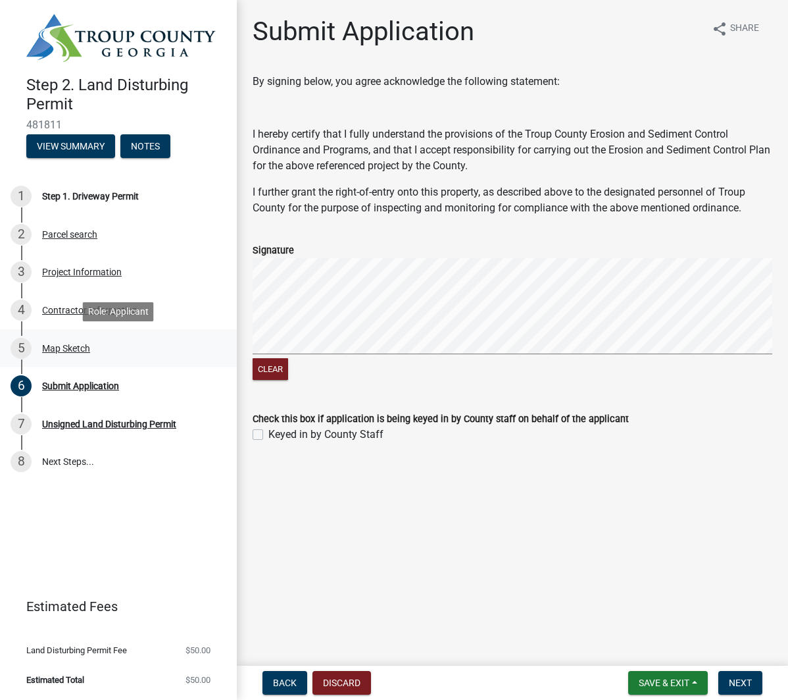
drag, startPoint x: 392, startPoint y: 254, endPoint x: 224, endPoint y: 347, distance: 191.2
click at [221, 349] on div "Step 2. Land Disturbing Permit 481811 View Summary Notes 1 Step 1. Driveway Per…" at bounding box center [394, 350] width 788 height 700
click at [646, 499] on main "Submit Application share Share By signing below, you agree acknowledge the foll…" at bounding box center [513, 330] width 552 height 660
click at [749, 683] on span "Next" at bounding box center [740, 682] width 23 height 11
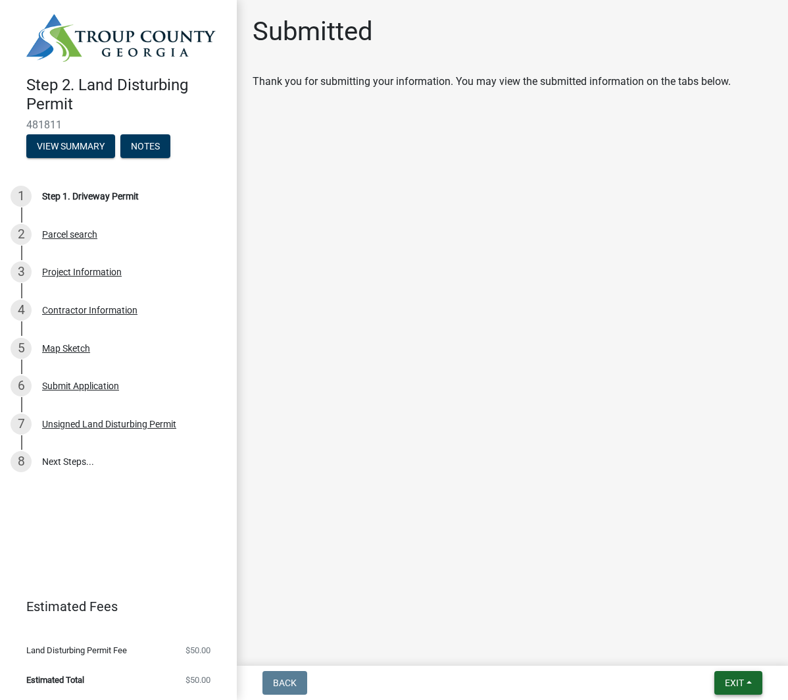
click at [733, 683] on span "Exit" at bounding box center [734, 682] width 19 height 11
click at [693, 645] on button "Save & Exit" at bounding box center [710, 648] width 105 height 32
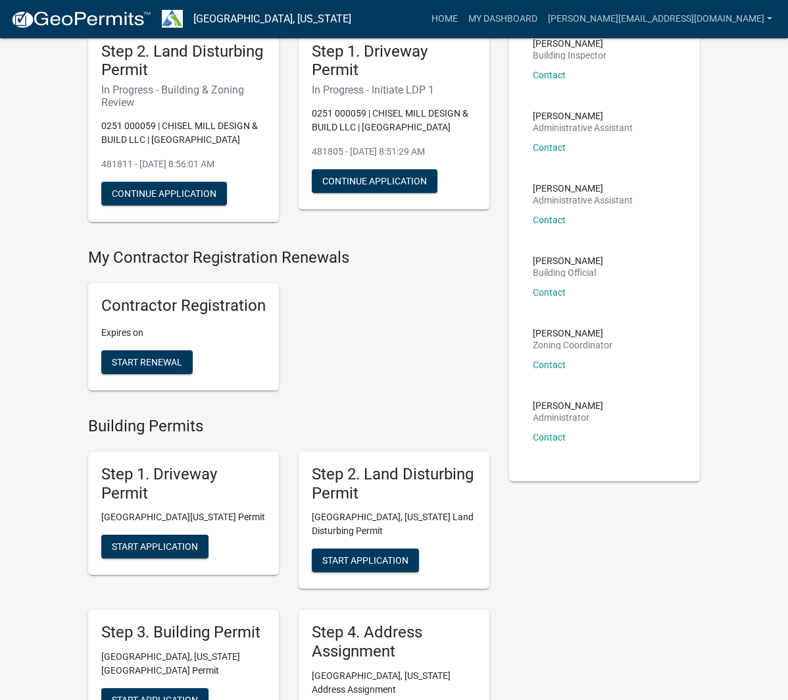
scroll to position [113, 0]
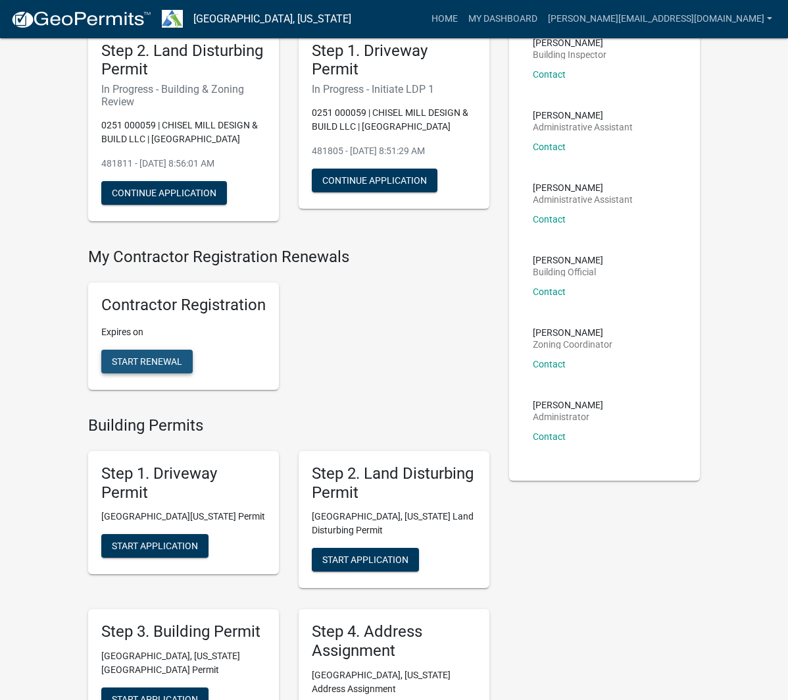
click at [142, 364] on span "Start Renewal" at bounding box center [147, 361] width 70 height 11
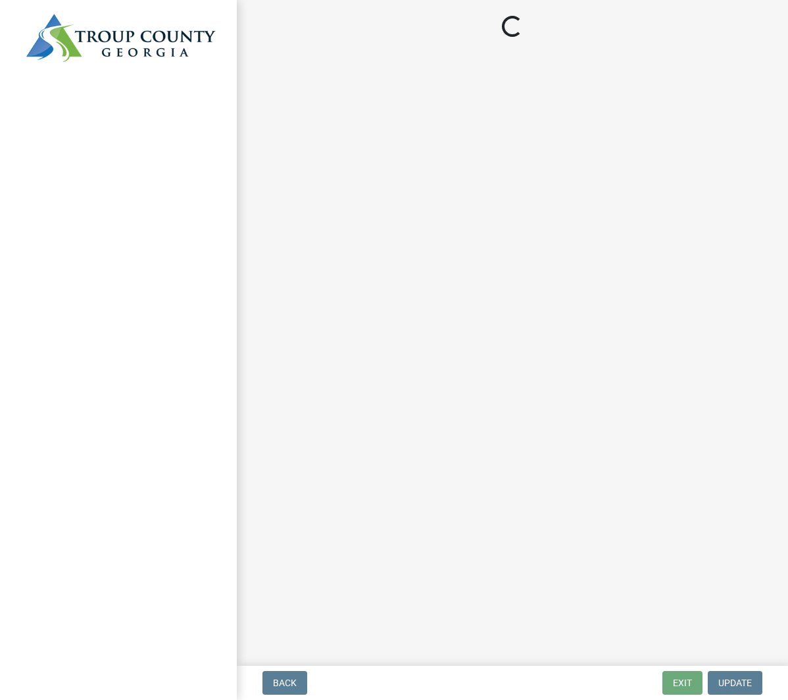
select select "GA"
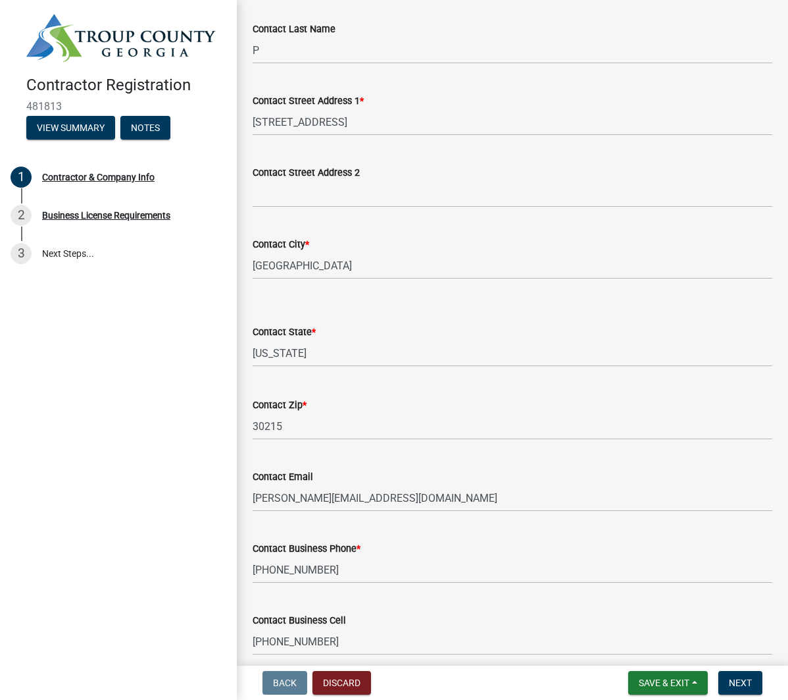
scroll to position [386, 0]
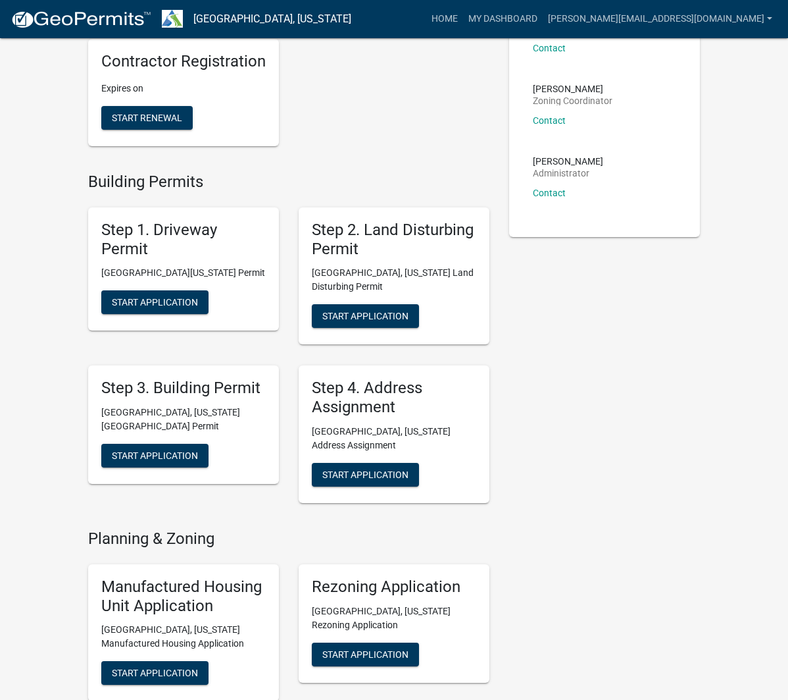
scroll to position [323, 0]
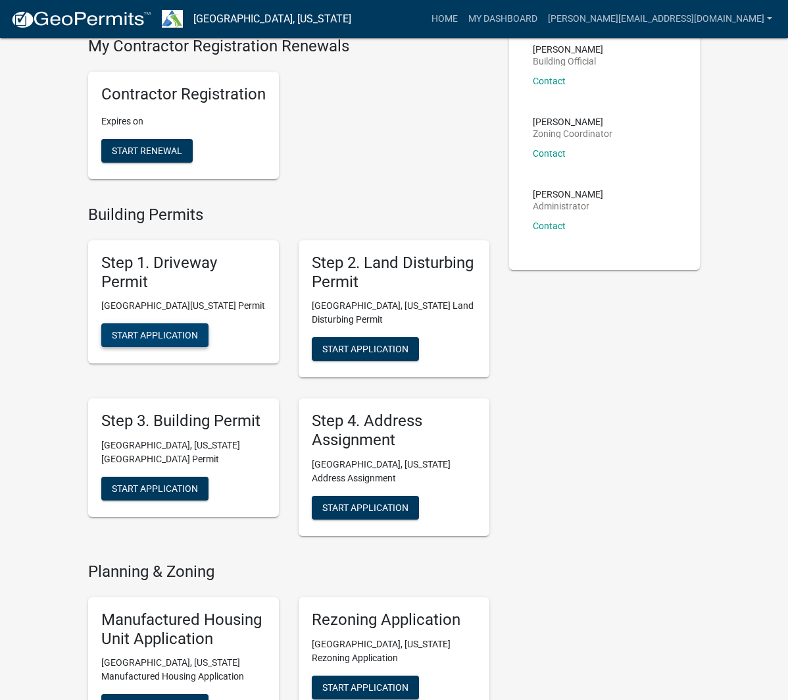
click at [167, 339] on span "Start Application" at bounding box center [155, 335] width 86 height 11
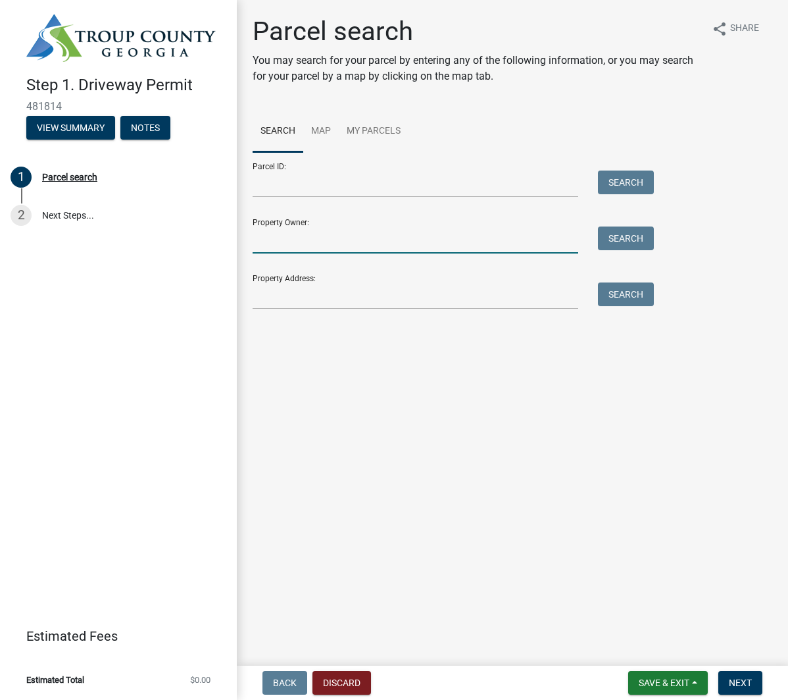
click at [352, 249] on input "Property Owner:" at bounding box center [416, 239] width 326 height 27
type input "Chisel Mill Design & Build"
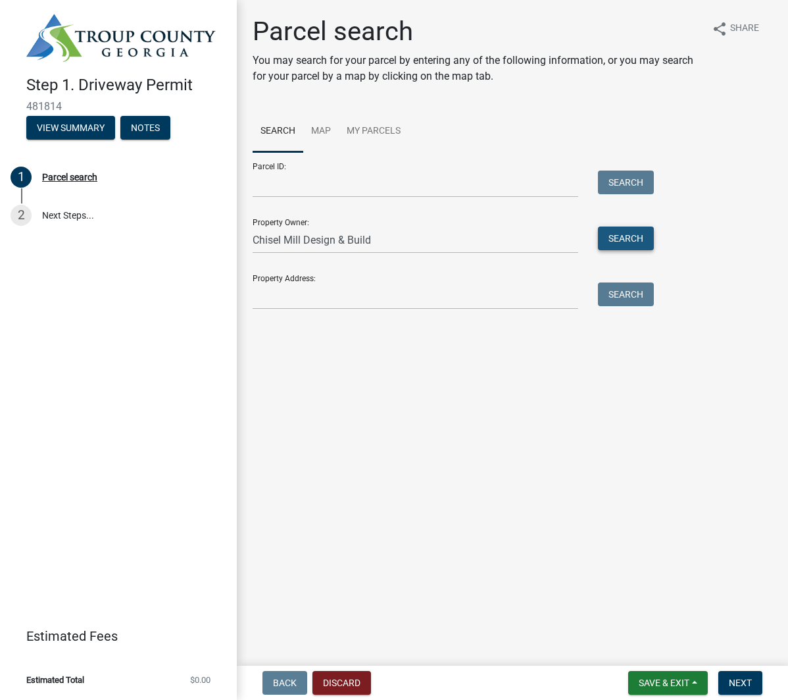
drag, startPoint x: 624, startPoint y: 242, endPoint x: 618, endPoint y: 246, distance: 7.1
click at [624, 242] on button "Search" at bounding box center [626, 238] width 56 height 24
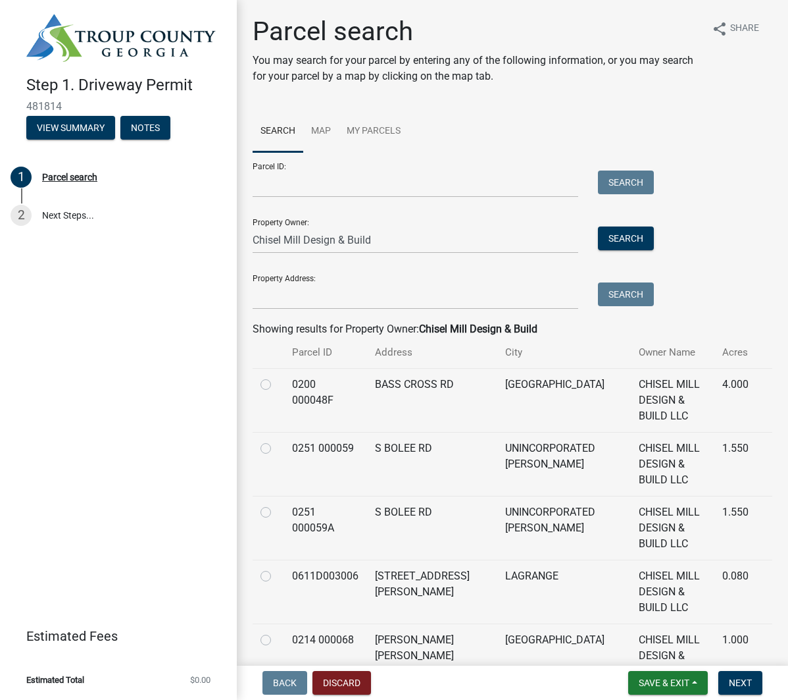
click at [276, 504] on label at bounding box center [276, 504] width 0 height 0
click at [276, 504] on 000059A "radio" at bounding box center [280, 508] width 9 height 9
radio 000059A "true"
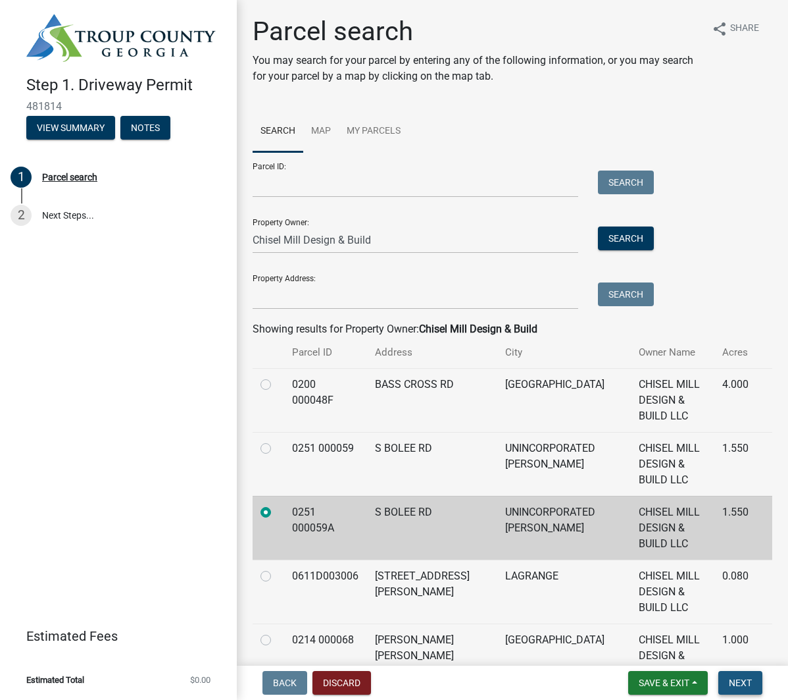
click at [742, 686] on span "Next" at bounding box center [740, 682] width 23 height 11
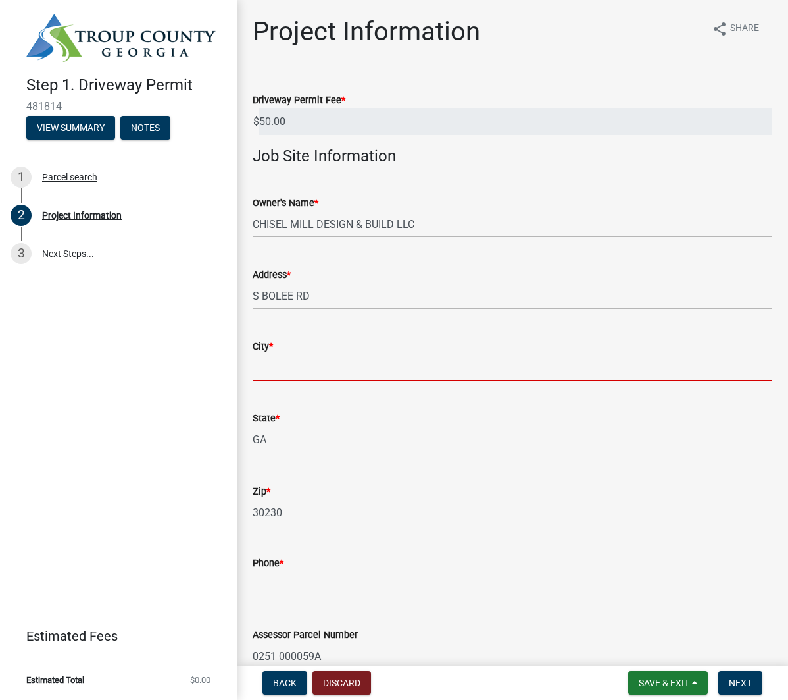
click at [307, 375] on input "City *" at bounding box center [513, 367] width 520 height 27
type input "[GEOGRAPHIC_DATA]"
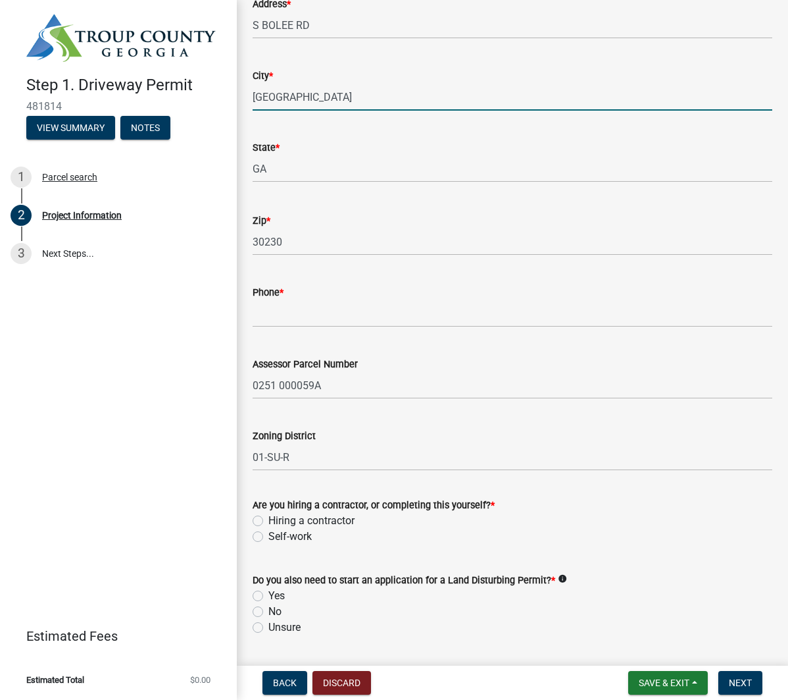
scroll to position [309, 0]
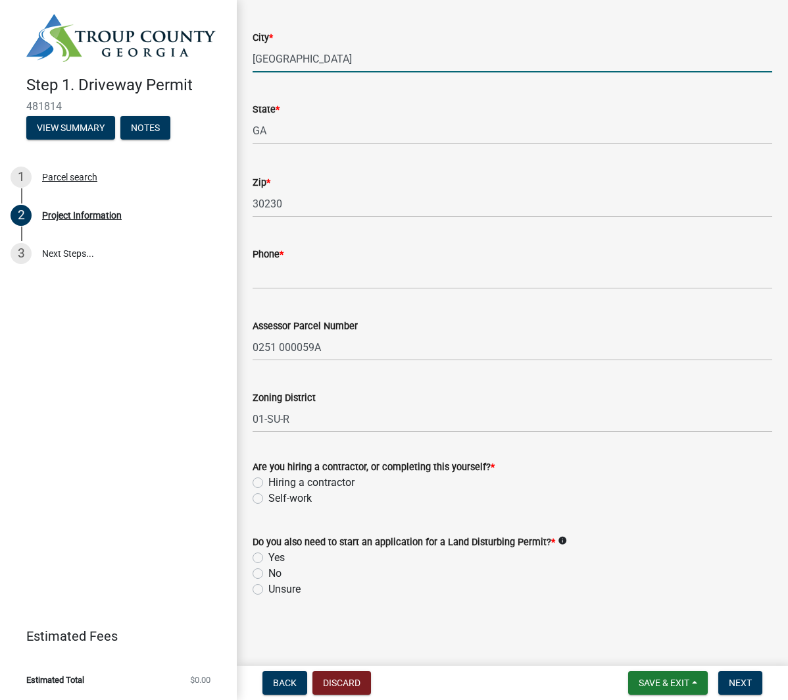
click at [269, 485] on label "Hiring a contractor" at bounding box center [312, 483] width 86 height 16
click at [269, 483] on input "Hiring a contractor" at bounding box center [273, 479] width 9 height 9
radio input "true"
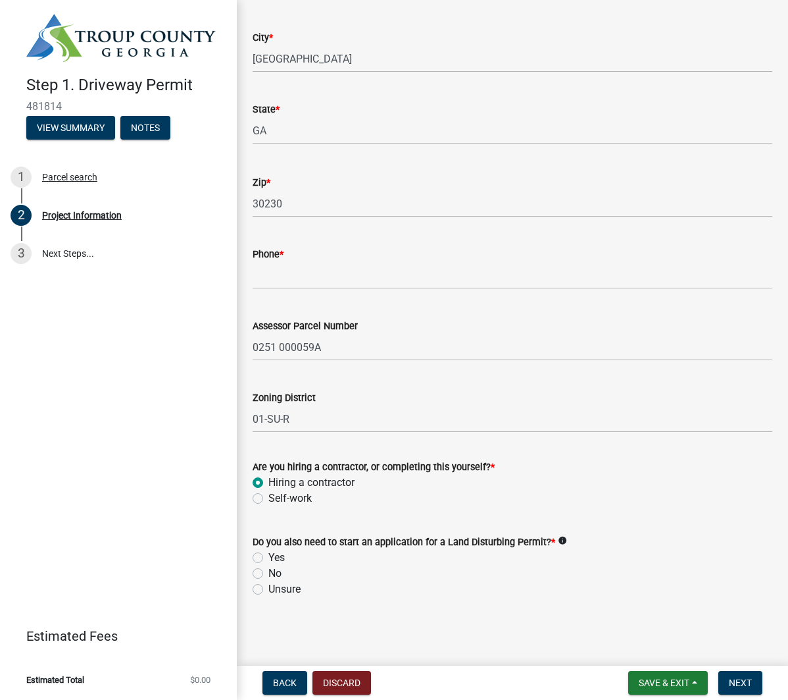
click at [269, 553] on label "Yes" at bounding box center [277, 558] width 16 height 16
click at [269, 553] on input "Yes" at bounding box center [273, 554] width 9 height 9
radio input "true"
click at [744, 682] on span "Next" at bounding box center [740, 682] width 23 height 11
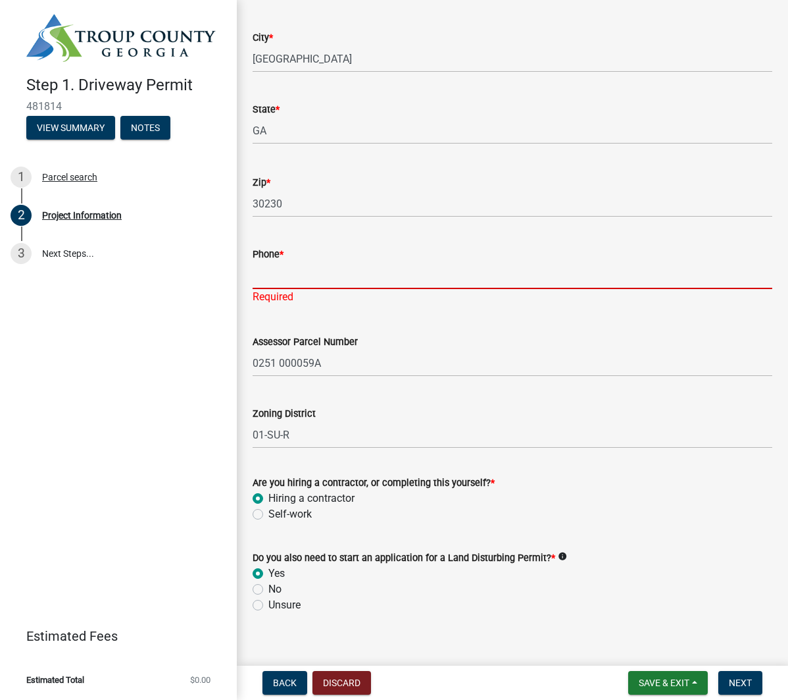
click at [311, 262] on input "Phone *" at bounding box center [513, 275] width 520 height 27
type input "6787877765"
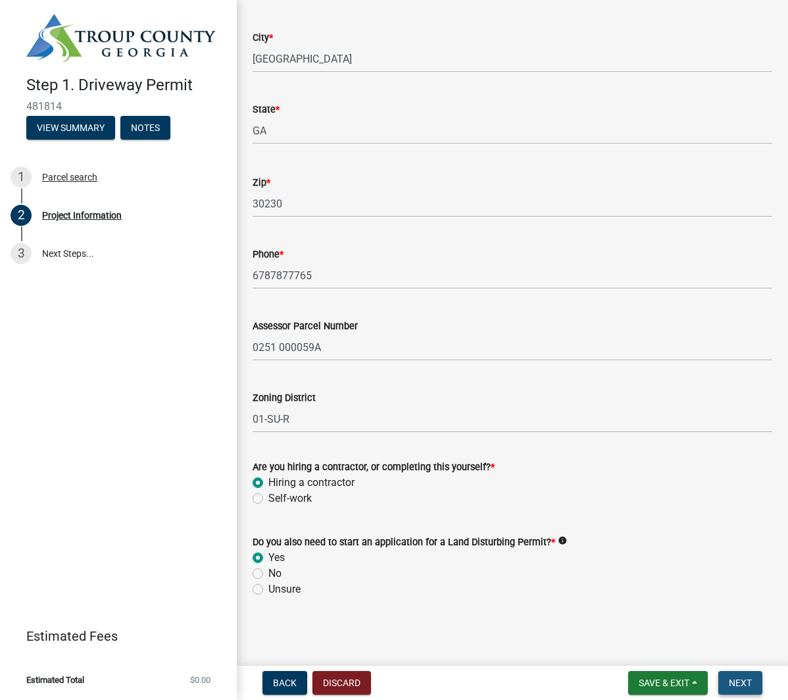
click at [738, 678] on span "Next" at bounding box center [740, 682] width 23 height 11
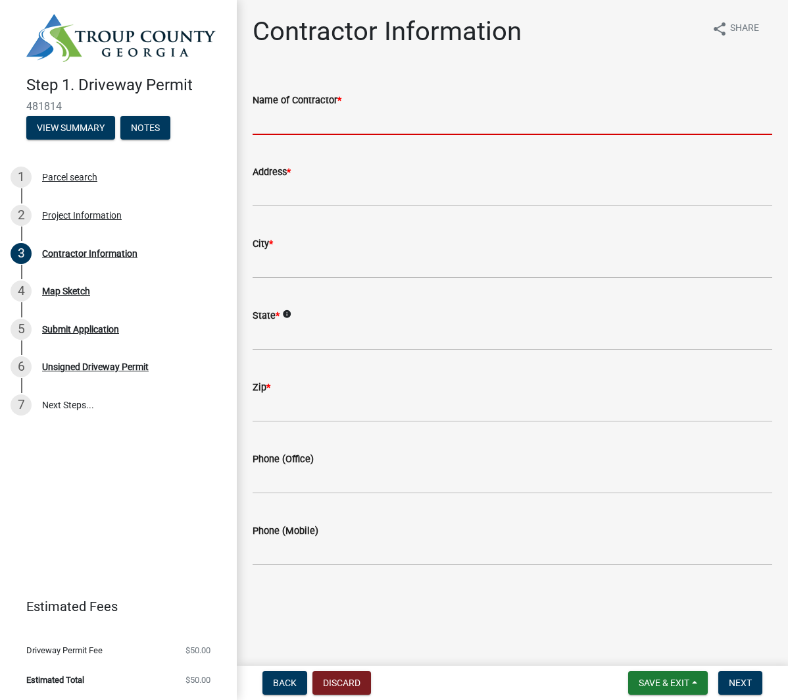
click at [286, 130] on input "Name of Contractor *" at bounding box center [513, 121] width 520 height 27
type input "[PERSON_NAME] III"
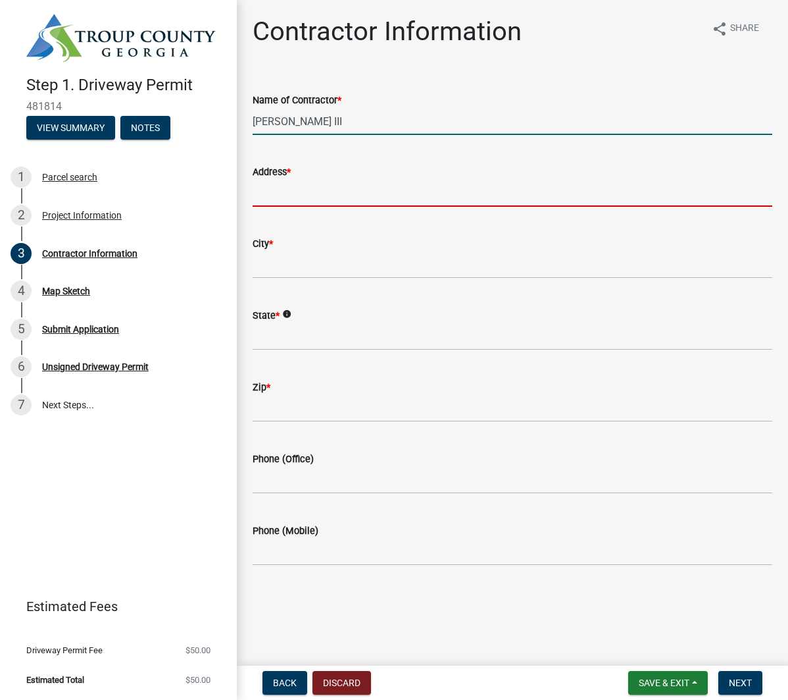
click at [288, 192] on input "Address *" at bounding box center [513, 193] width 520 height 27
type input "[STREET_ADDRESS]"
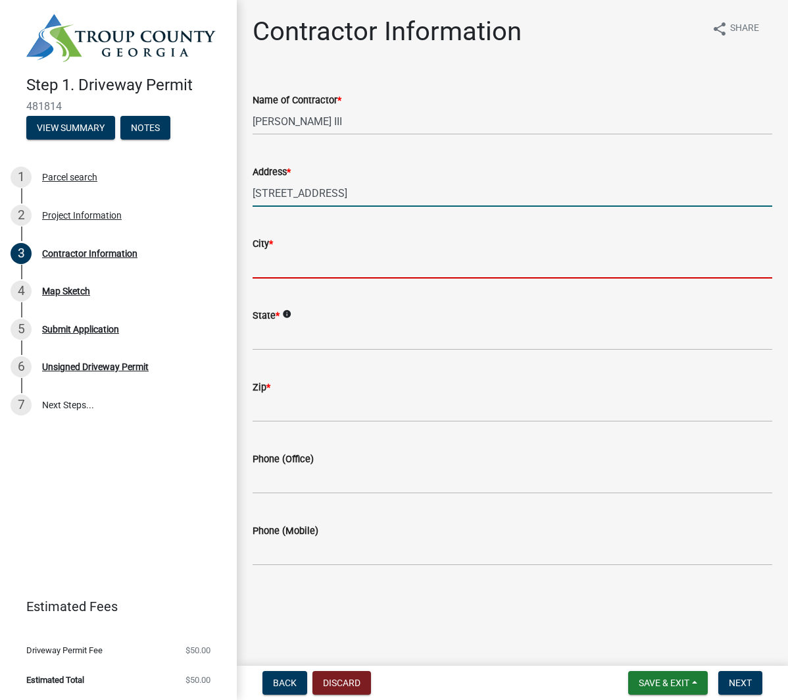
type input "[GEOGRAPHIC_DATA]"
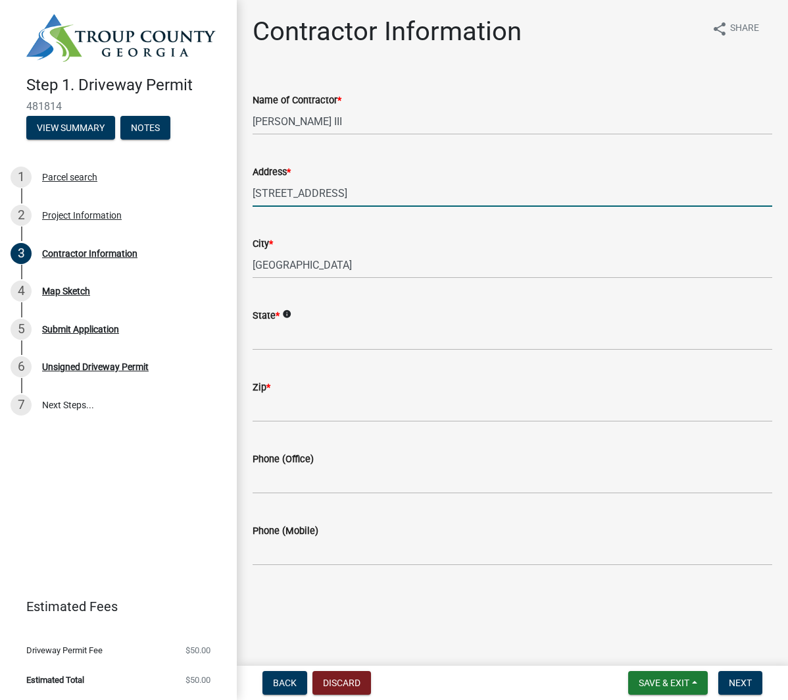
type input "[US_STATE]"
type input "30214"
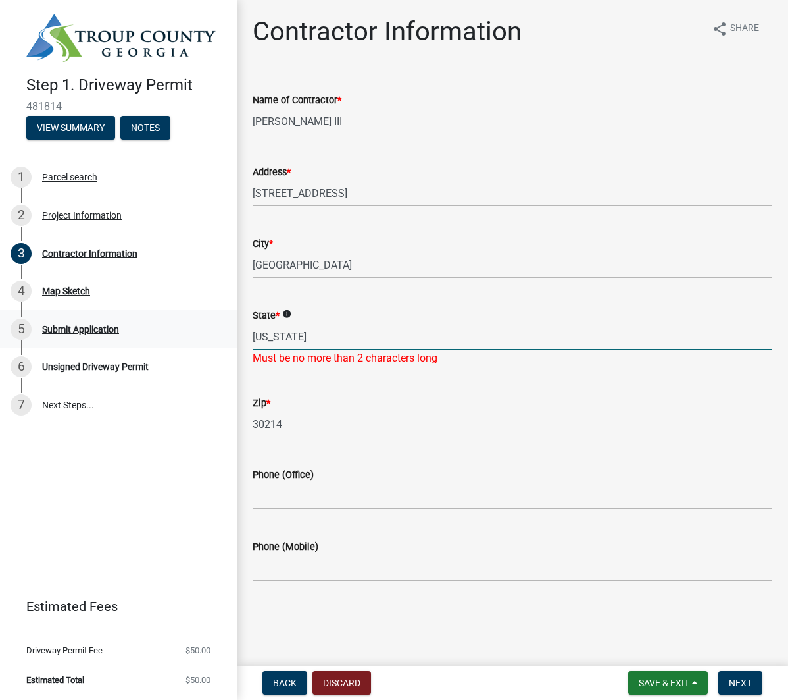
drag, startPoint x: 295, startPoint y: 334, endPoint x: 179, endPoint y: 333, distance: 115.8
click at [179, 333] on div "Step 1. Driveway Permit 481814 View Summary Notes 1 Parcel search 2 Project Inf…" at bounding box center [394, 350] width 788 height 700
type input "GA"
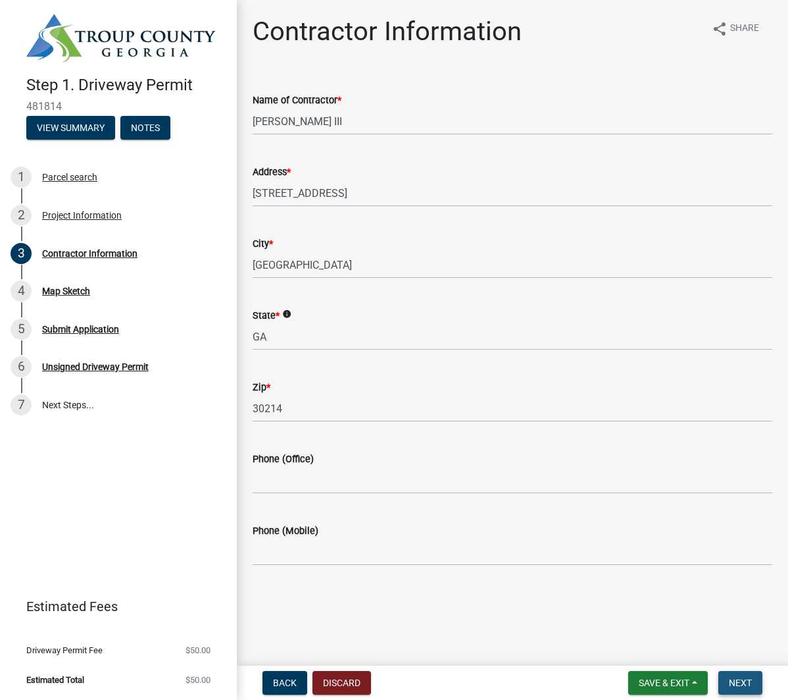
click at [746, 681] on span "Next" at bounding box center [740, 682] width 23 height 11
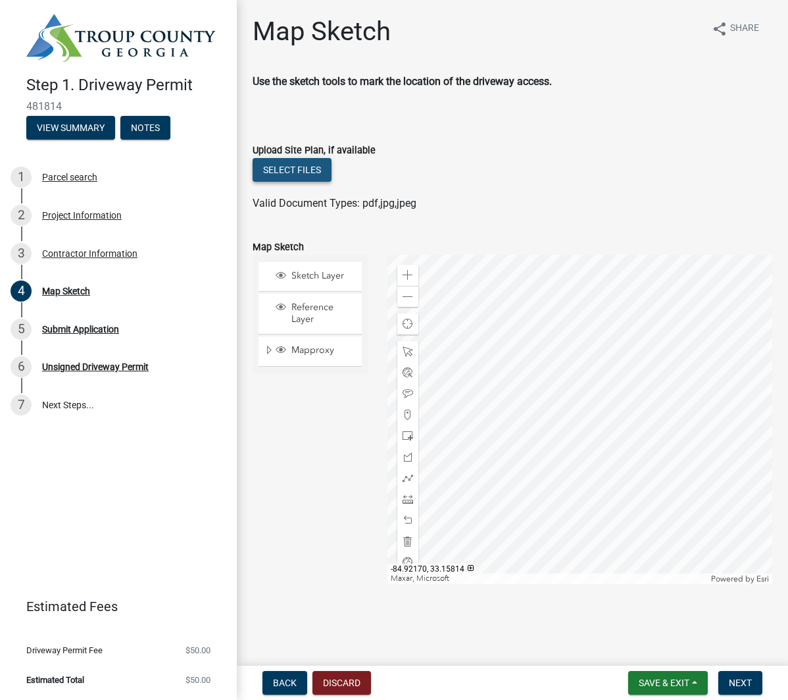
click at [293, 174] on button "Select files" at bounding box center [292, 170] width 79 height 24
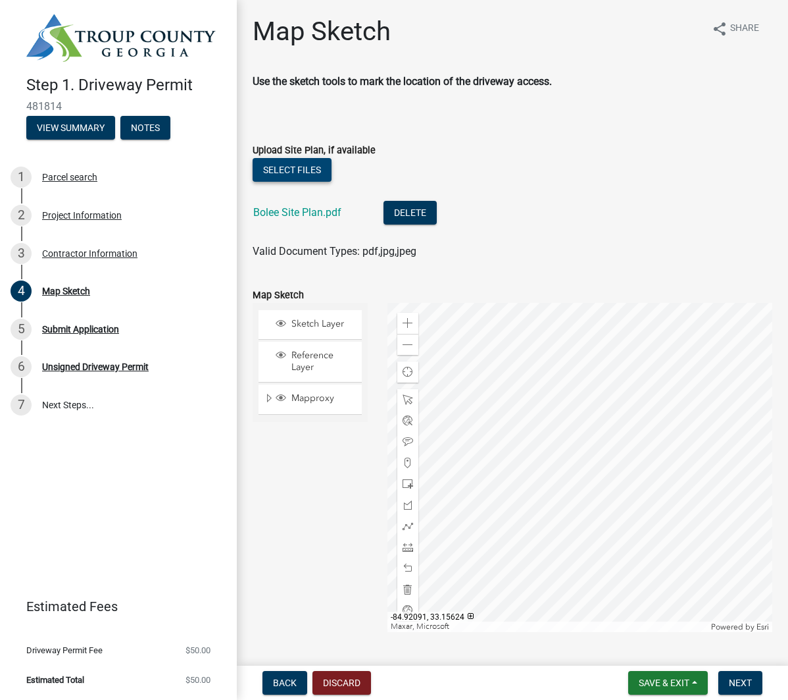
scroll to position [35, 0]
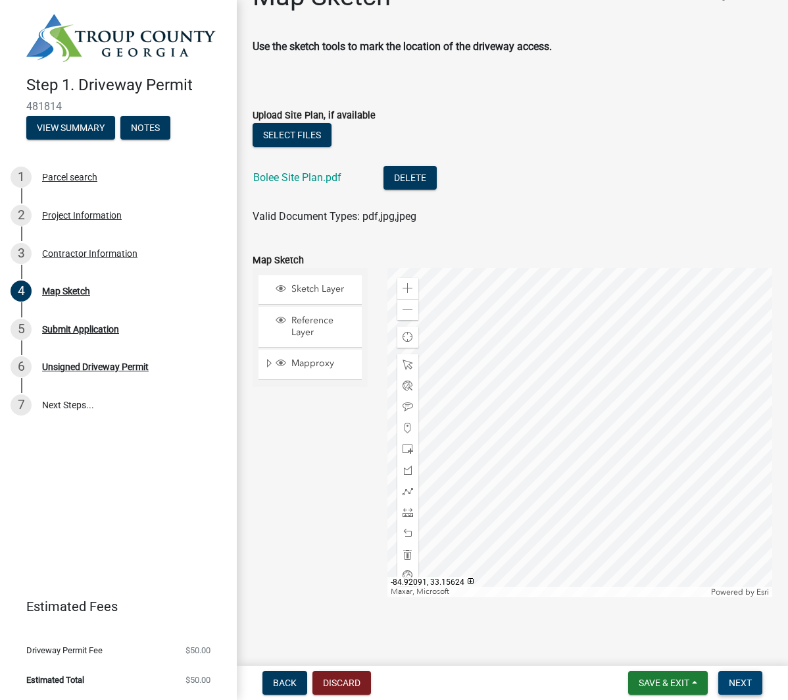
click at [738, 681] on span "Next" at bounding box center [740, 682] width 23 height 11
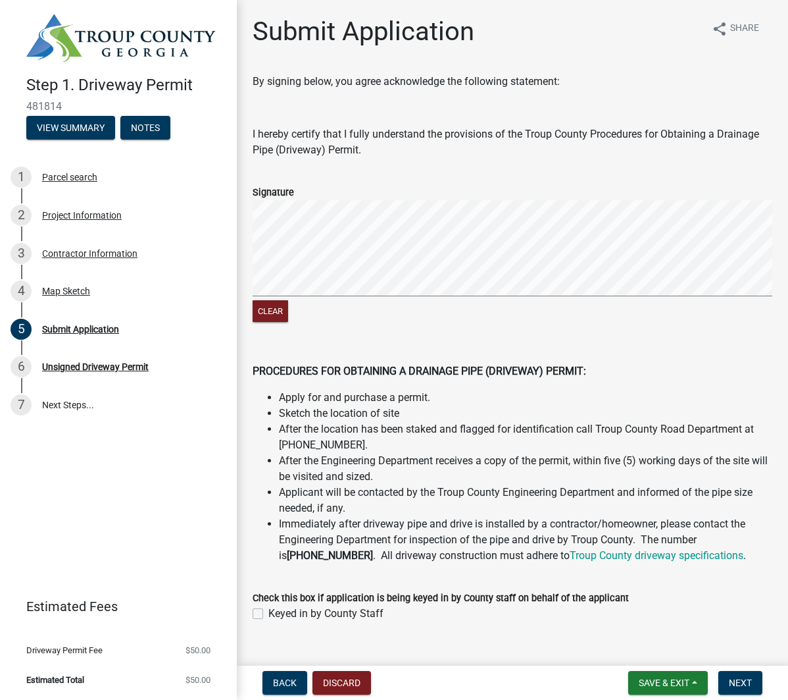
drag, startPoint x: 365, startPoint y: 196, endPoint x: 306, endPoint y: 297, distance: 117.1
click at [292, 315] on form "Signature Clear" at bounding box center [513, 246] width 520 height 157
click at [323, 302] on div "Clear" at bounding box center [513, 262] width 520 height 125
click at [399, 259] on form "Signature Clear" at bounding box center [513, 246] width 520 height 157
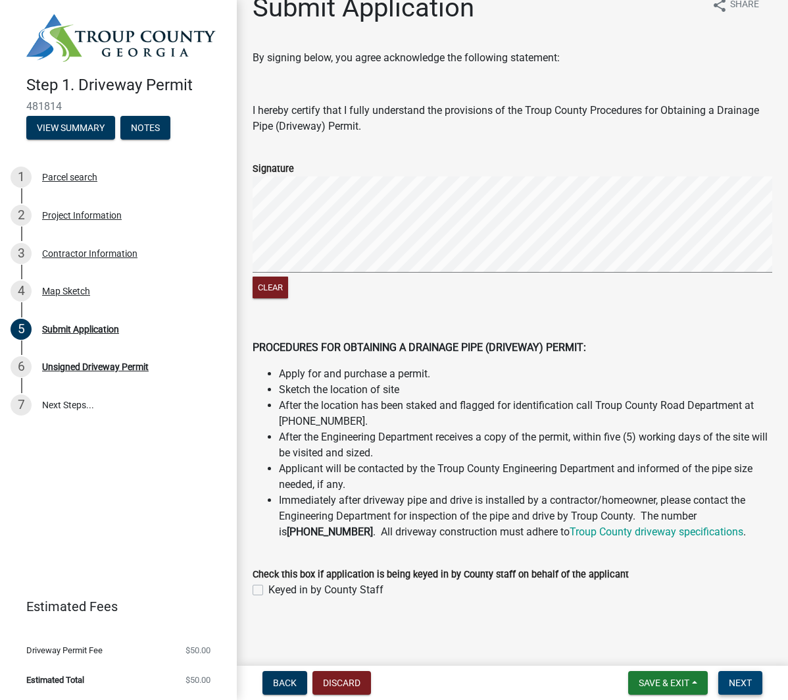
click at [749, 681] on span "Next" at bounding box center [740, 682] width 23 height 11
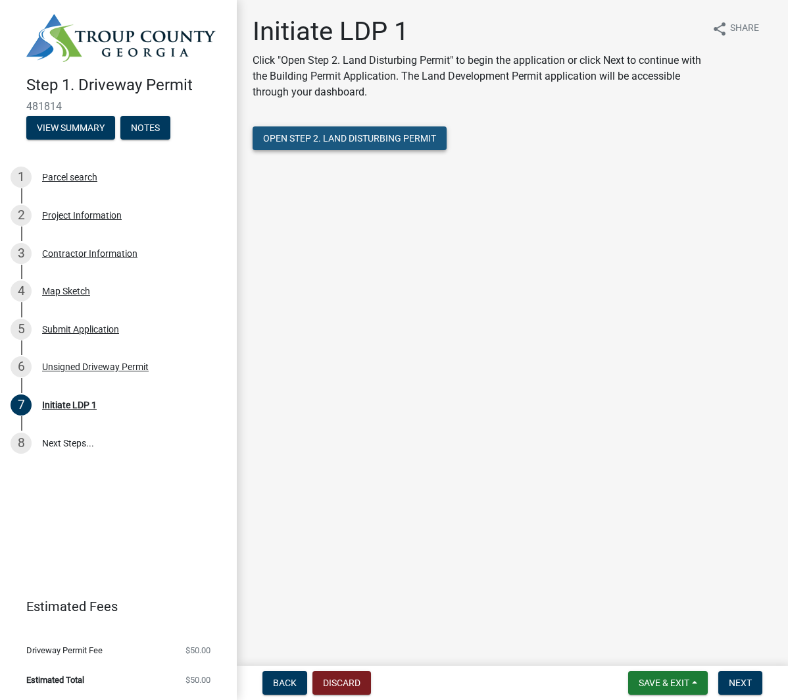
click at [365, 134] on span "Open Step 2. Land Disturbing Permit" at bounding box center [349, 138] width 173 height 11
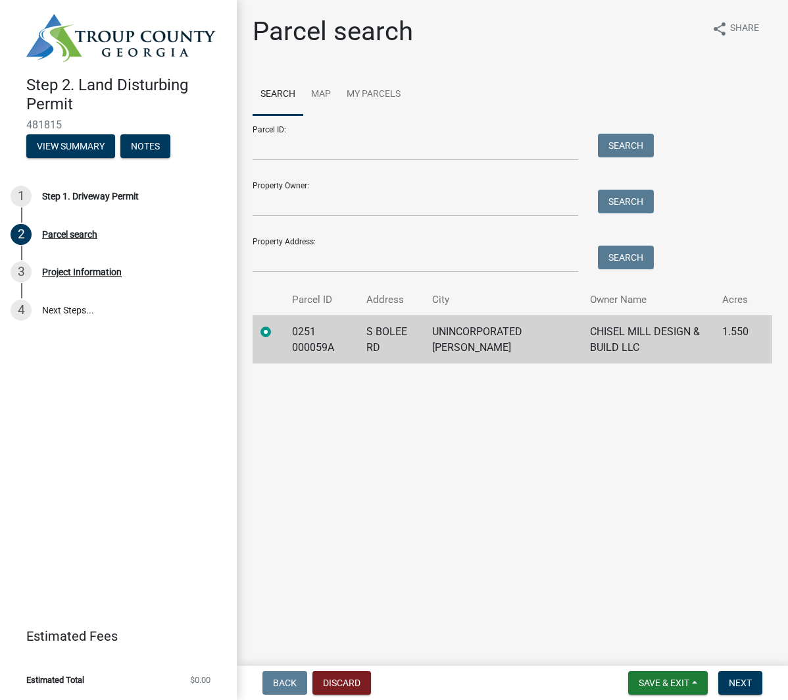
click at [345, 167] on form "Parcel ID: Search Property Owner: Search Property Address: Search" at bounding box center [450, 193] width 395 height 157
click at [744, 682] on span "Next" at bounding box center [740, 682] width 23 height 11
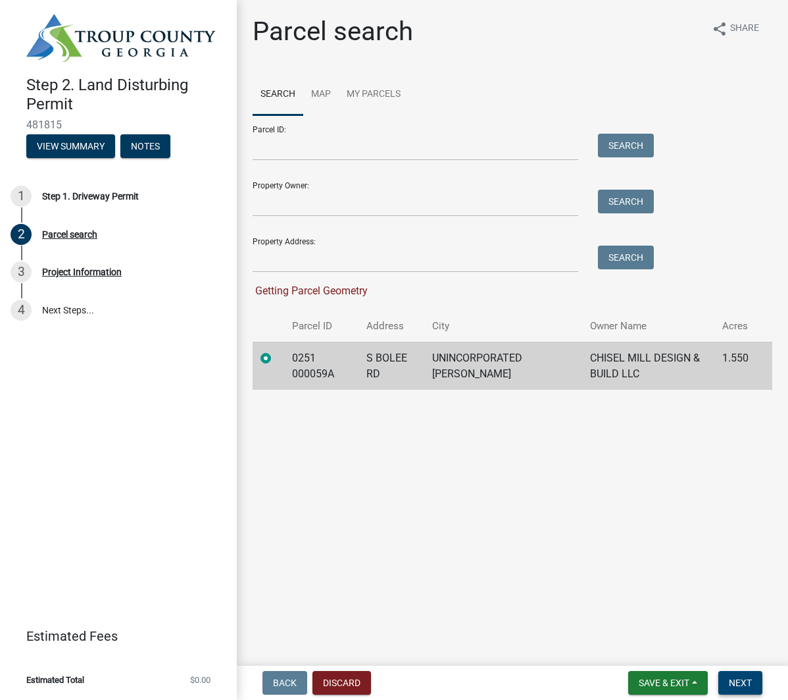
click at [743, 682] on span "Next" at bounding box center [740, 682] width 23 height 11
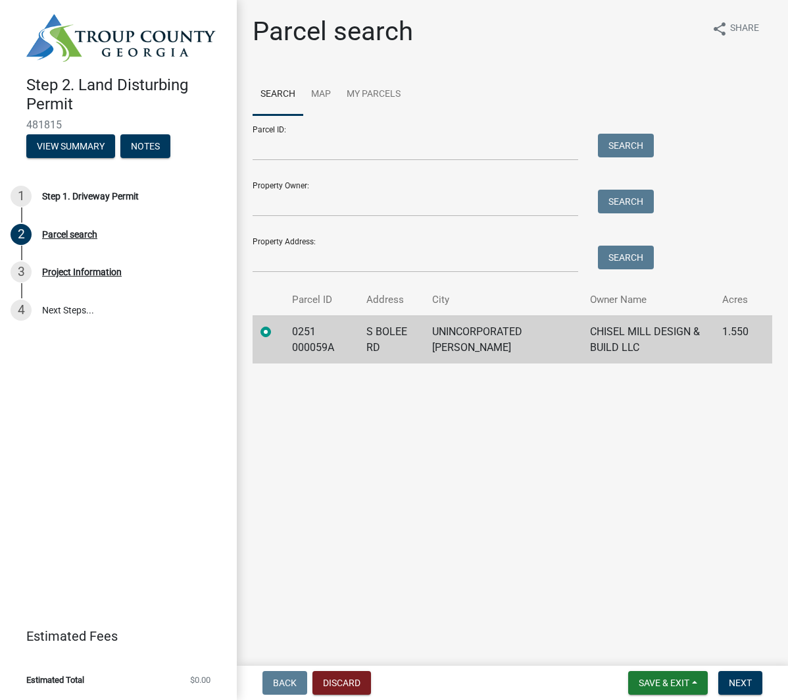
click at [482, 337] on td "UNINCORPORATED [PERSON_NAME]" at bounding box center [503, 339] width 158 height 48
click at [746, 678] on span "Next" at bounding box center [740, 682] width 23 height 11
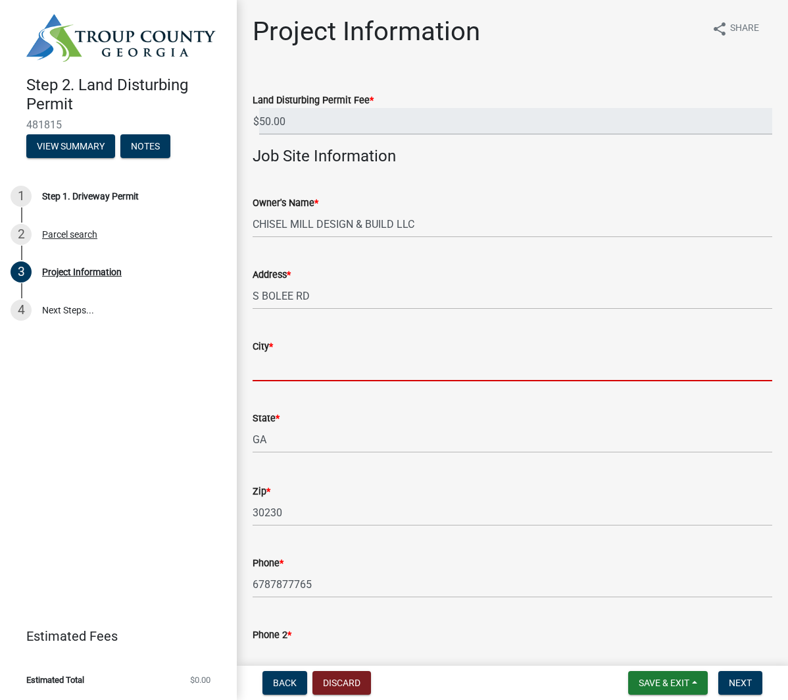
click at [340, 362] on input "City *" at bounding box center [513, 367] width 520 height 27
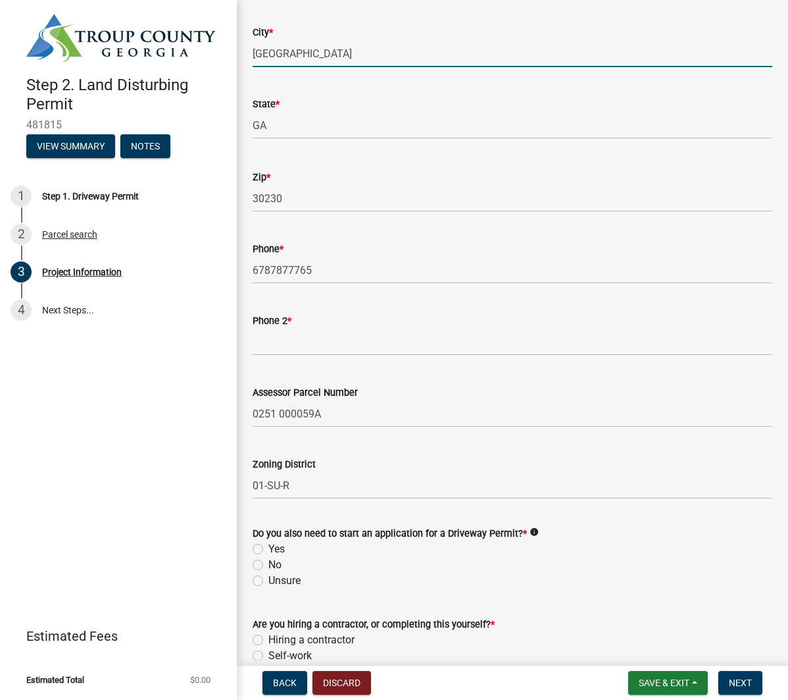
scroll to position [328, 0]
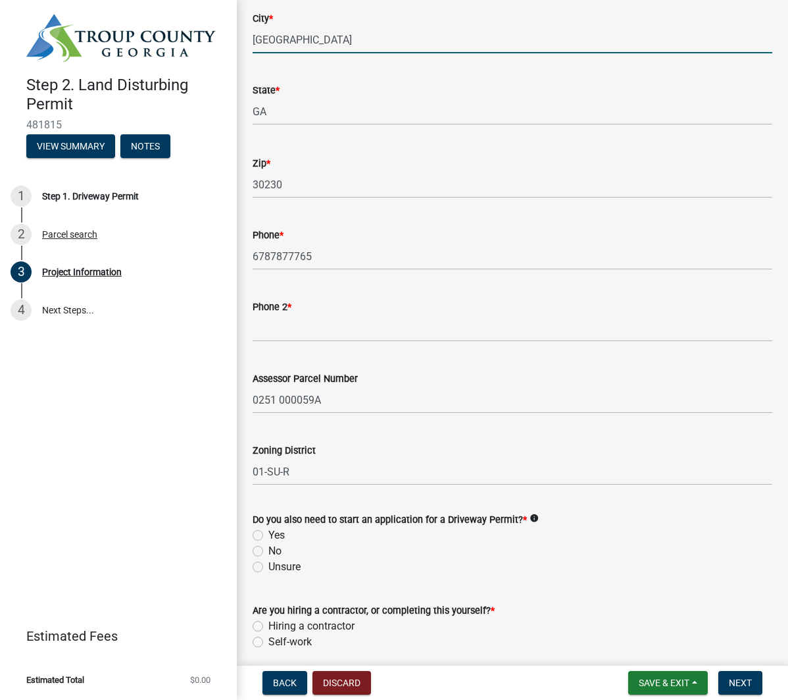
type input "[GEOGRAPHIC_DATA]"
click at [409, 349] on wm-data-entity-input "Phone 2 *" at bounding box center [513, 316] width 520 height 72
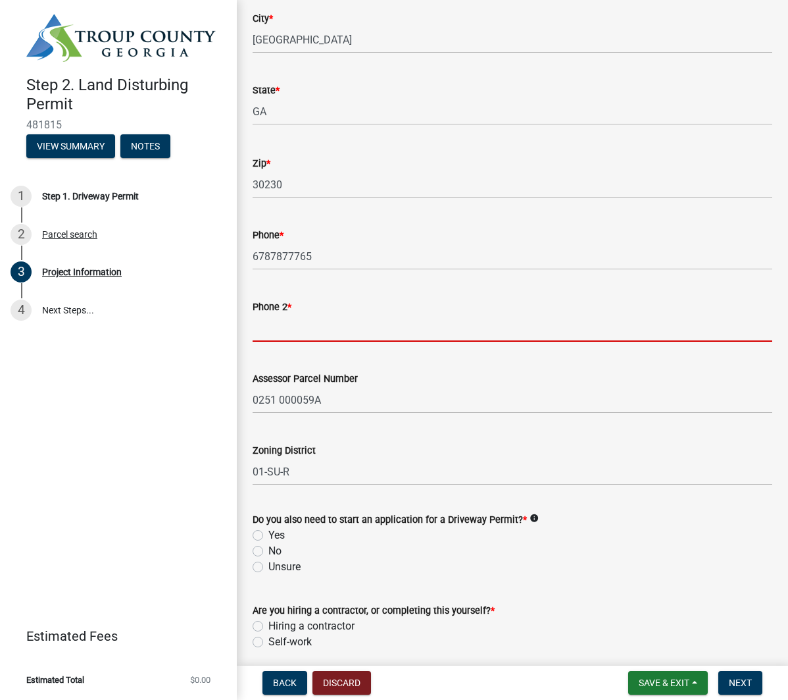
click at [405, 338] on input "Phone 2 *" at bounding box center [513, 328] width 520 height 27
type input "4045381068"
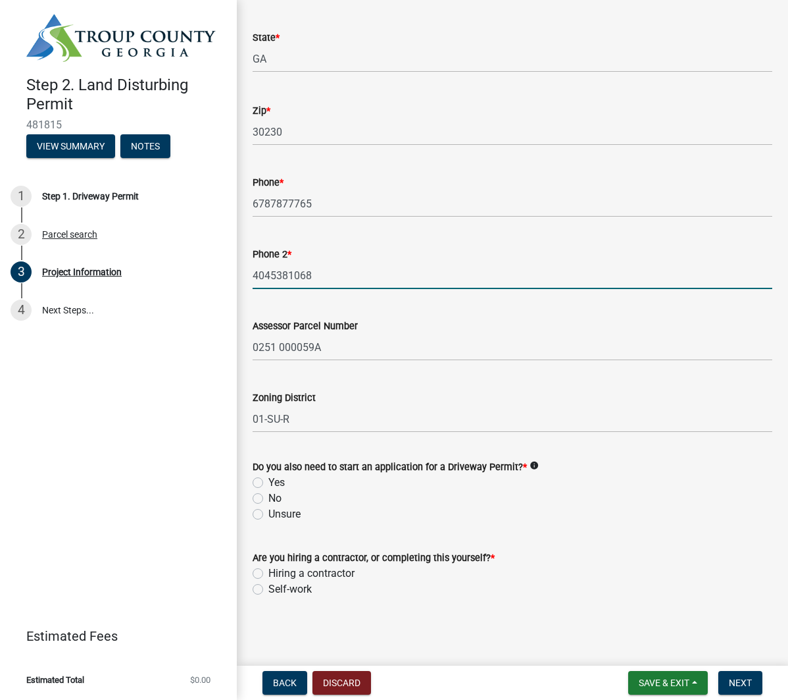
click at [269, 497] on label "No" at bounding box center [275, 498] width 13 height 16
click at [269, 497] on input "No" at bounding box center [273, 494] width 9 height 9
radio input "true"
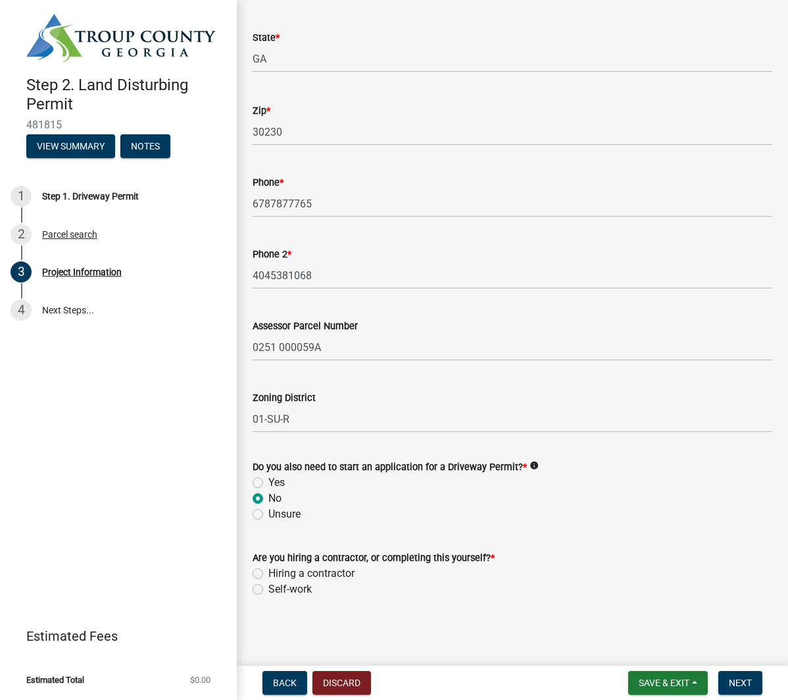
click at [269, 570] on label "Hiring a contractor" at bounding box center [312, 573] width 86 height 16
click at [269, 570] on input "Hiring a contractor" at bounding box center [273, 569] width 9 height 9
radio input "true"
click at [746, 679] on span "Next" at bounding box center [740, 682] width 23 height 11
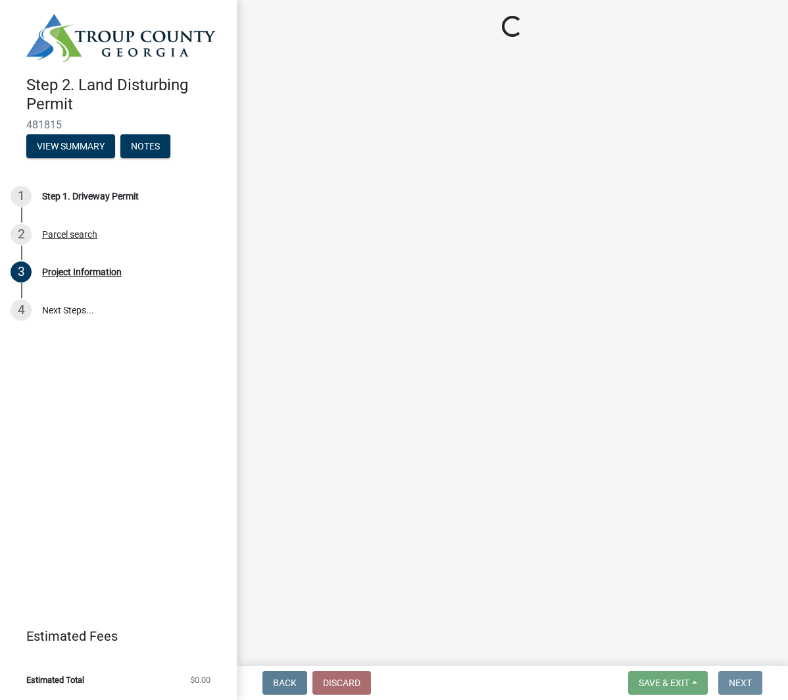
scroll to position [0, 0]
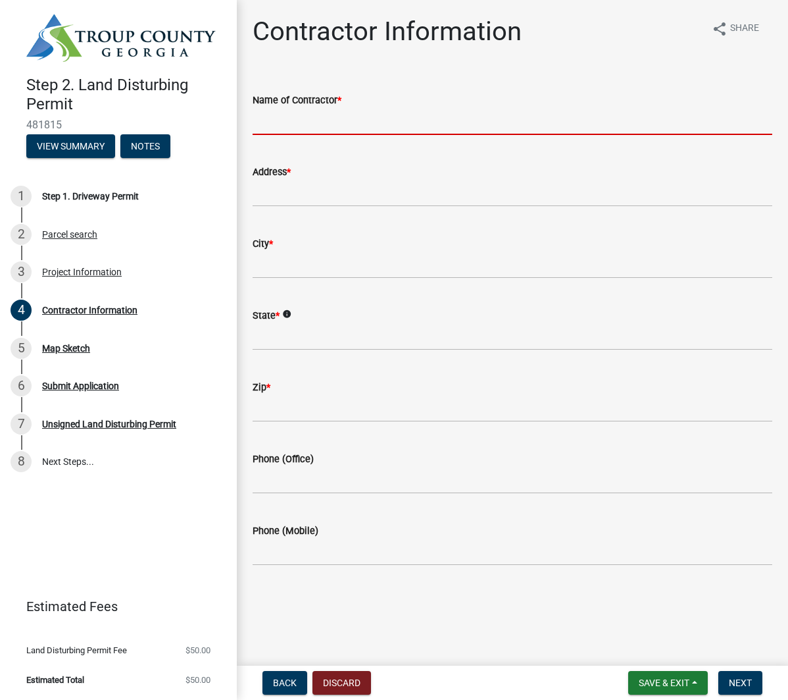
click at [317, 118] on input "Name of Contractor *" at bounding box center [513, 121] width 520 height 27
type input "[PERSON_NAME] III"
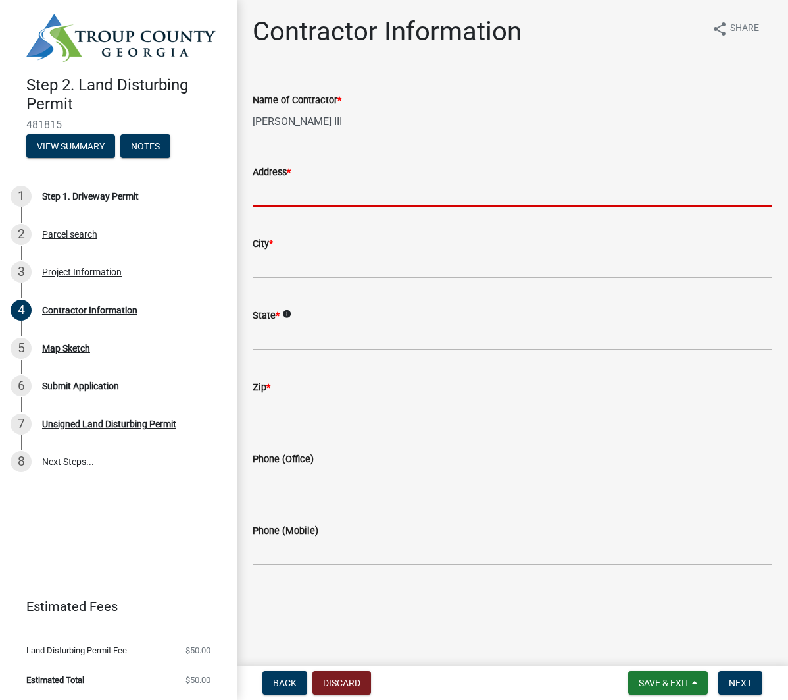
click at [299, 205] on input "Address *" at bounding box center [513, 193] width 520 height 27
type input "[STREET_ADDRESS]"
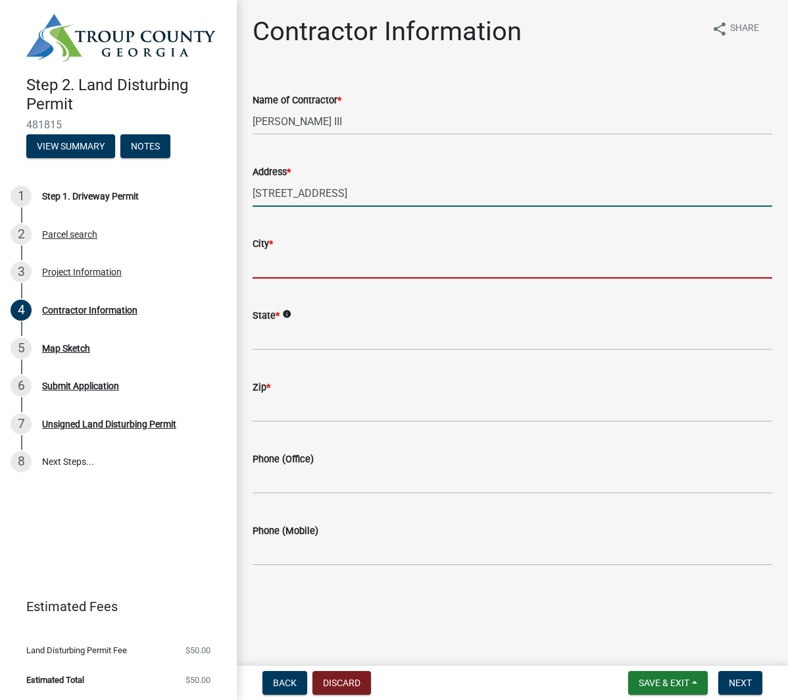
type input "[GEOGRAPHIC_DATA]"
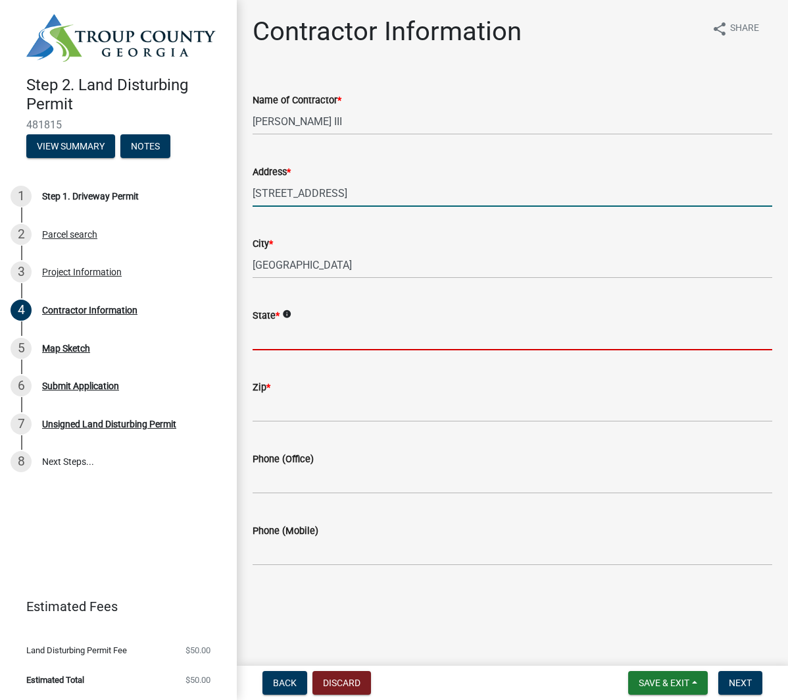
type input "[US_STATE]"
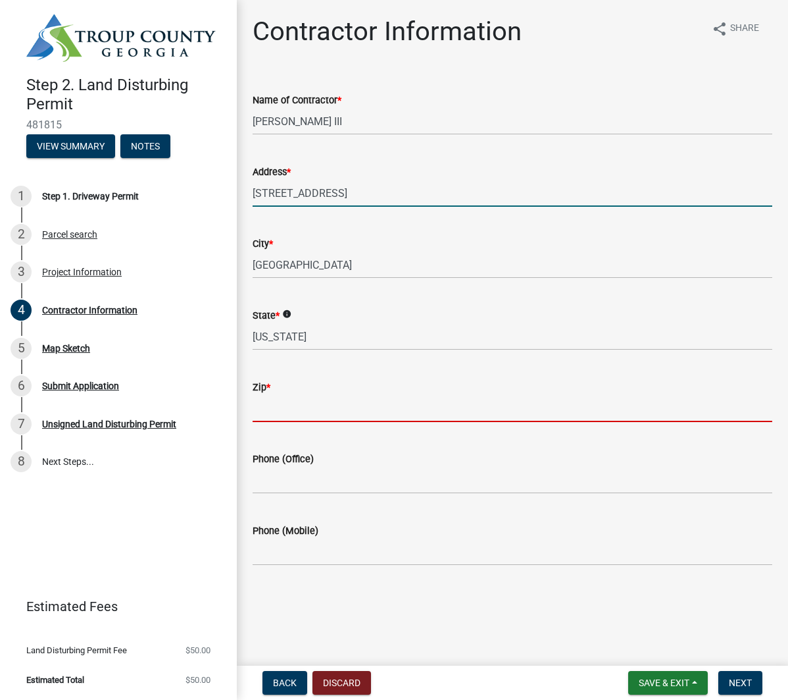
type input "30214"
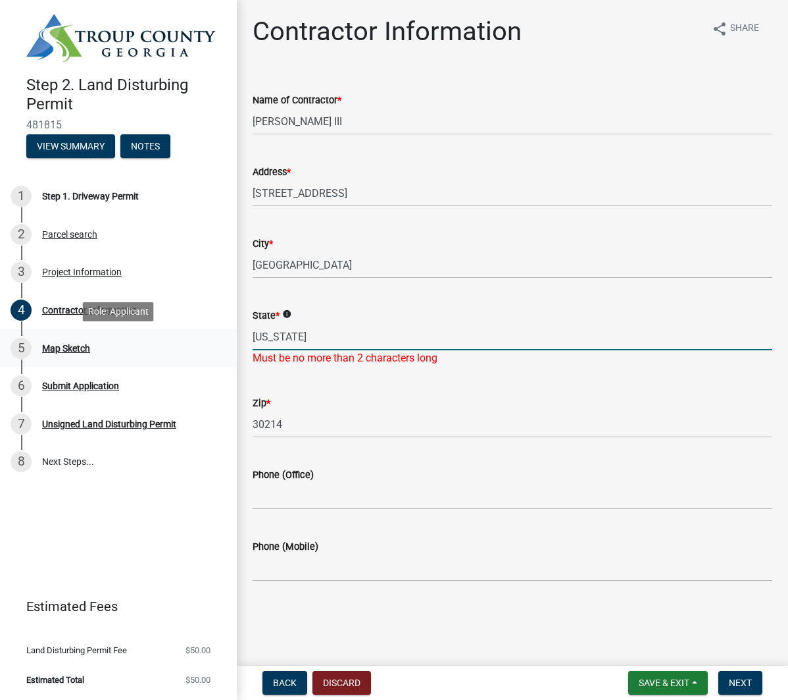
drag, startPoint x: 219, startPoint y: 334, endPoint x: 177, endPoint y: 331, distance: 42.2
click at [177, 331] on div "Step 2. Land Disturbing Permit 481815 View Summary Notes 1 Step 1. Driveway Per…" at bounding box center [394, 350] width 788 height 700
type input "GA"
click at [297, 506] on wm-data-entity-input-list "Name of Contractor * [PERSON_NAME] Address * [STREET_ADDRESS] * info GA Must be…" at bounding box center [513, 333] width 520 height 518
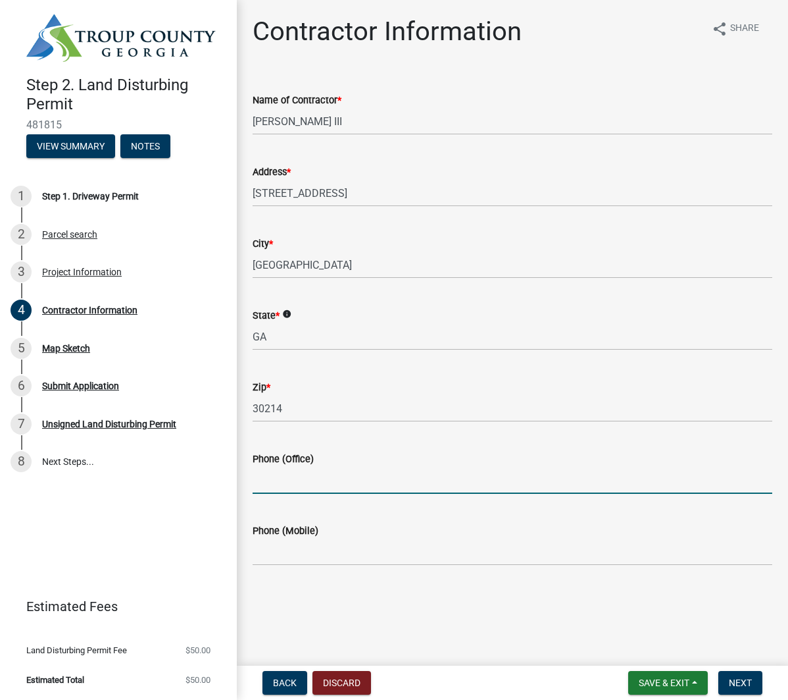
click at [490, 607] on main "Contractor Information share Share Name of Contractor * [PERSON_NAME] Address *…" at bounding box center [513, 330] width 552 height 660
click at [740, 685] on span "Next" at bounding box center [740, 682] width 23 height 11
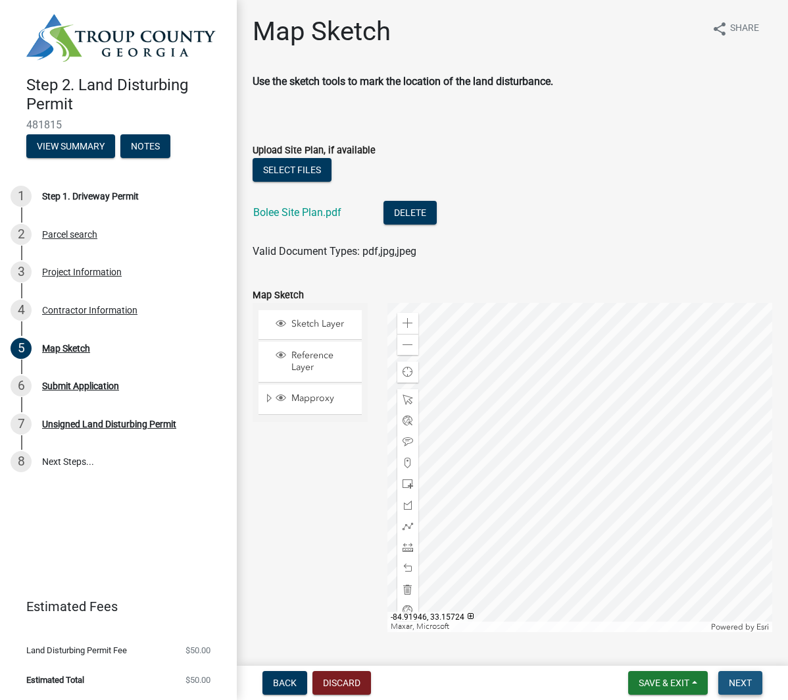
click at [746, 682] on span "Next" at bounding box center [740, 682] width 23 height 11
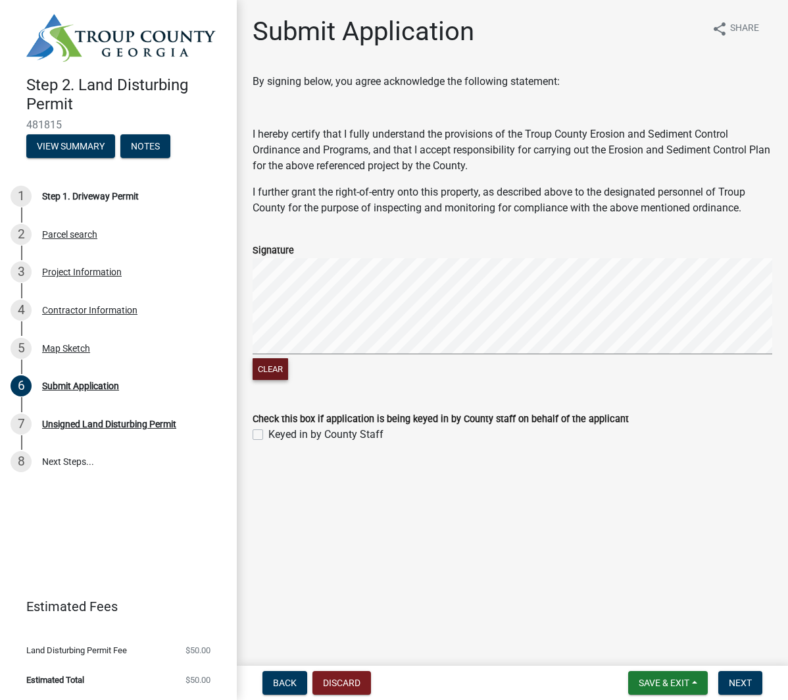
click at [280, 363] on div "Clear" at bounding box center [513, 320] width 520 height 125
click at [746, 683] on span "Next" at bounding box center [740, 682] width 23 height 11
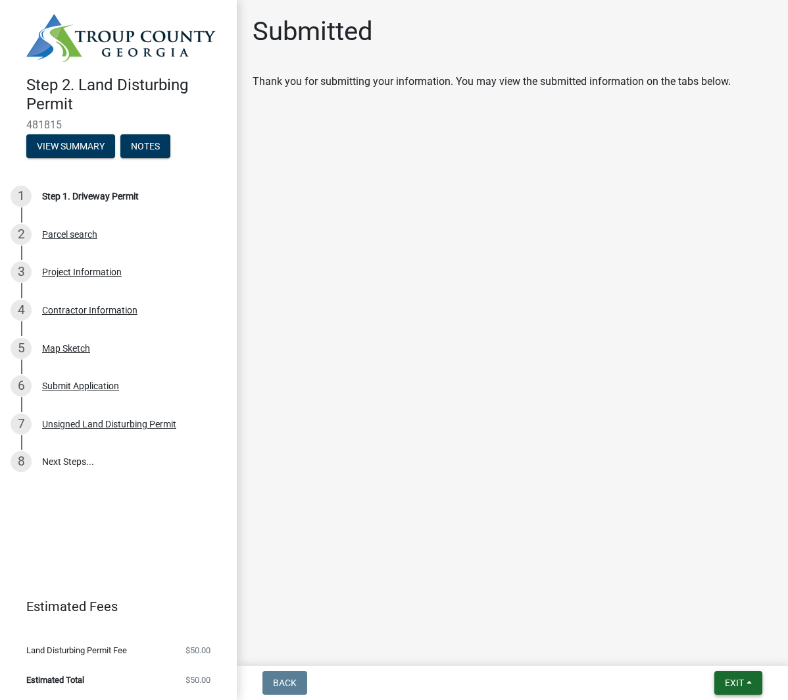
click at [745, 684] on button "Exit" at bounding box center [739, 683] width 48 height 24
click at [733, 651] on button "Save & Exit" at bounding box center [710, 648] width 105 height 32
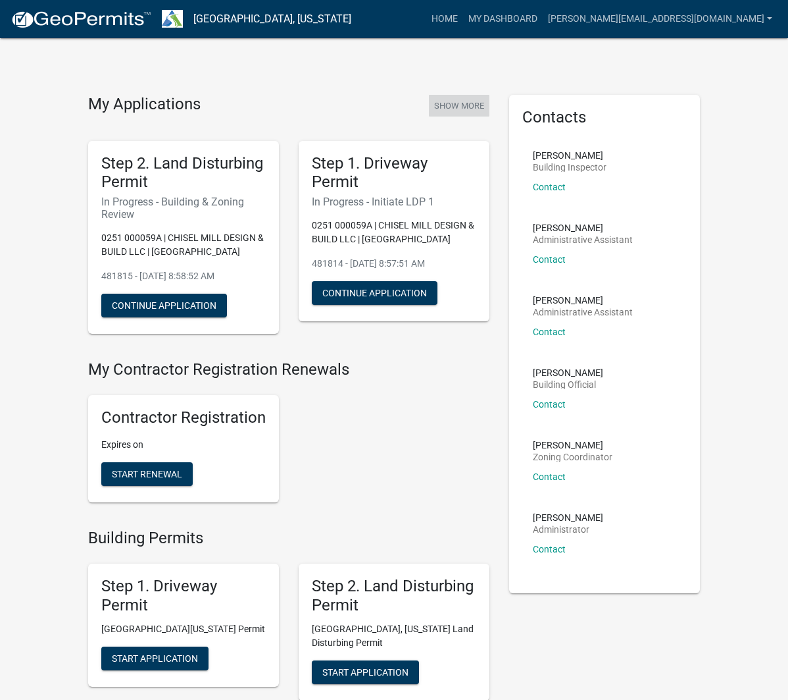
click at [459, 103] on button "Show More" at bounding box center [459, 106] width 61 height 22
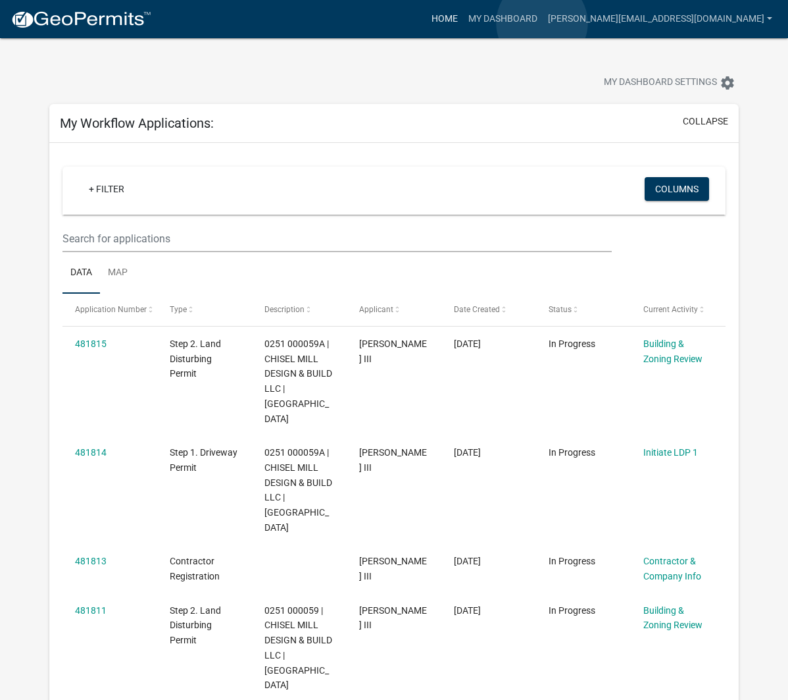
click at [463, 23] on link "Home" at bounding box center [444, 19] width 37 height 25
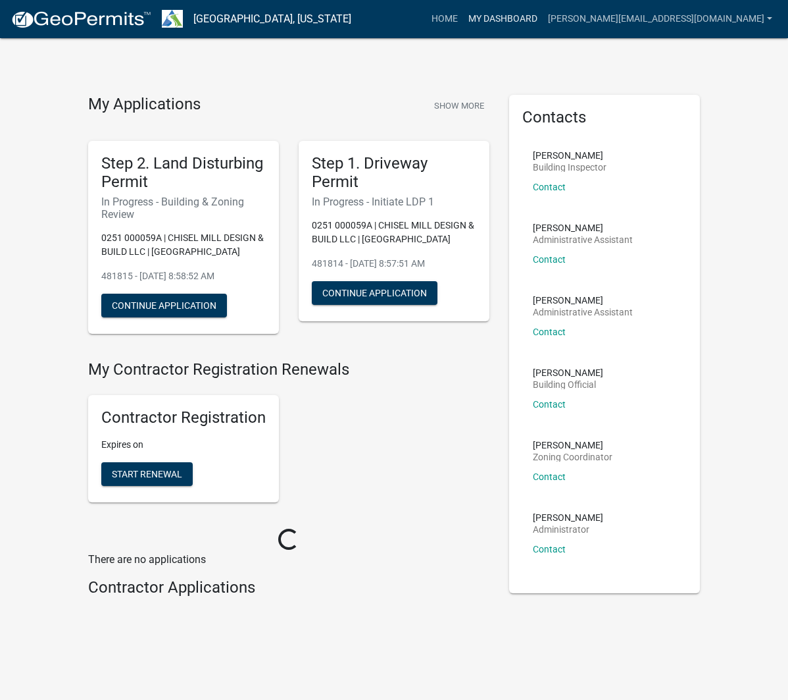
click at [543, 18] on link "My Dashboard" at bounding box center [503, 19] width 80 height 25
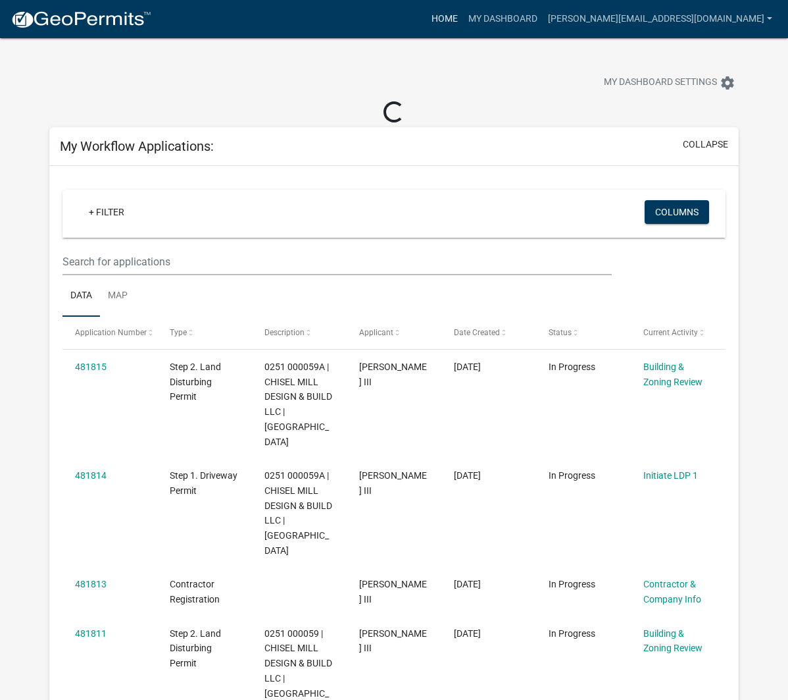
click at [463, 14] on link "Home" at bounding box center [444, 19] width 37 height 25
